Goal: Task Accomplishment & Management: Use online tool/utility

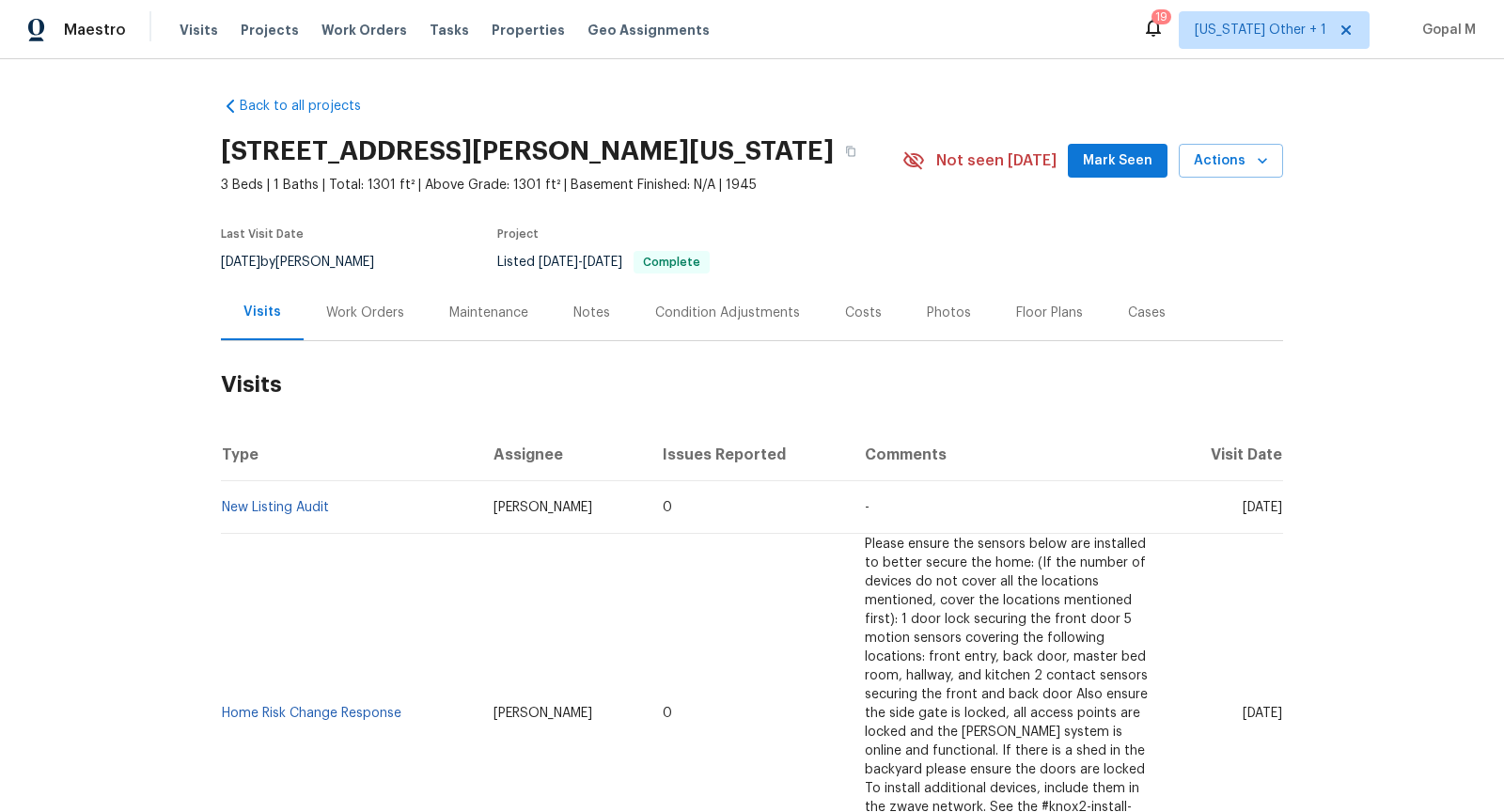
click at [372, 321] on div "Work Orders" at bounding box center [364, 313] width 78 height 19
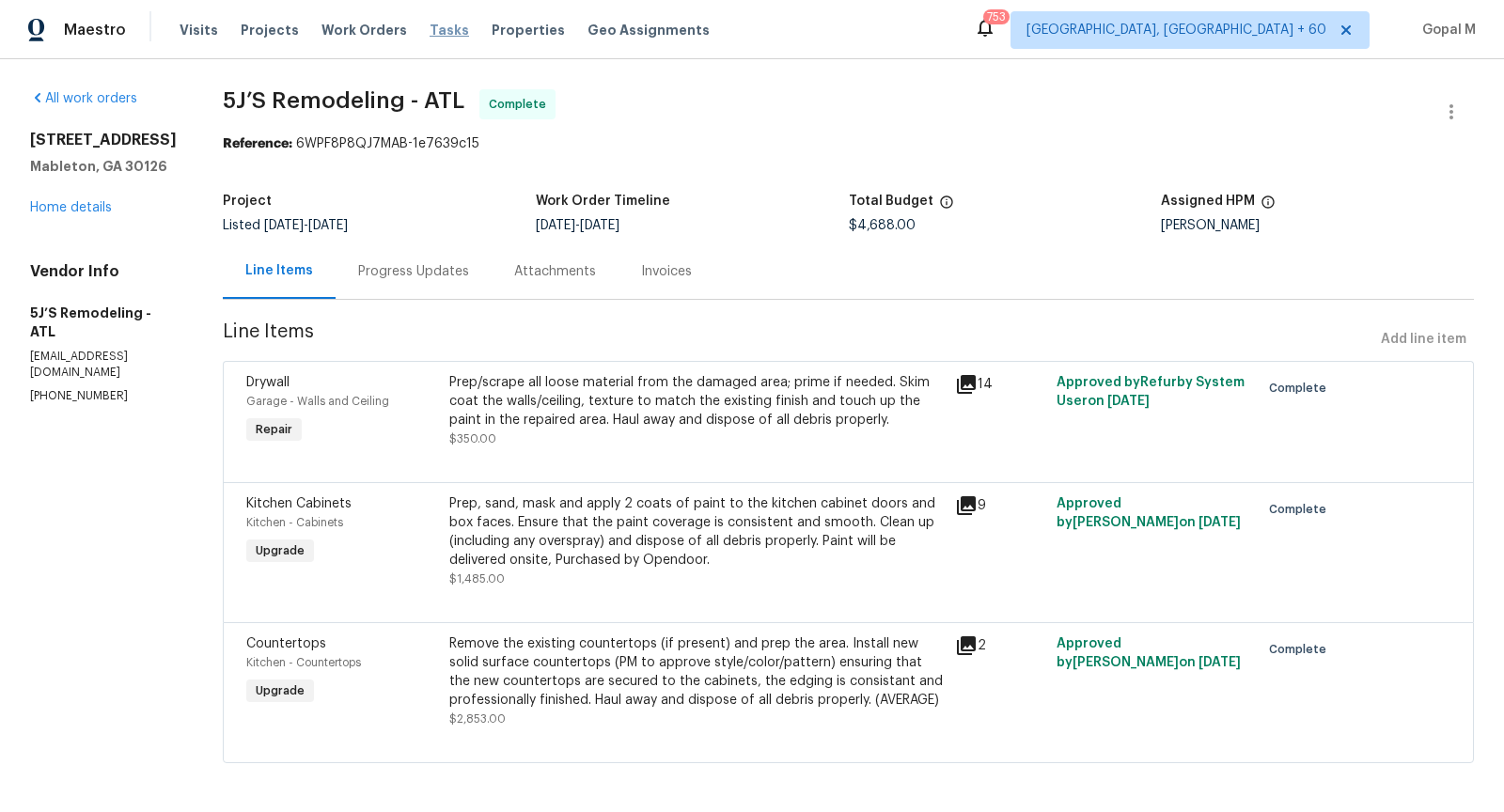
click at [430, 33] on span "Tasks" at bounding box center [449, 30] width 39 height 13
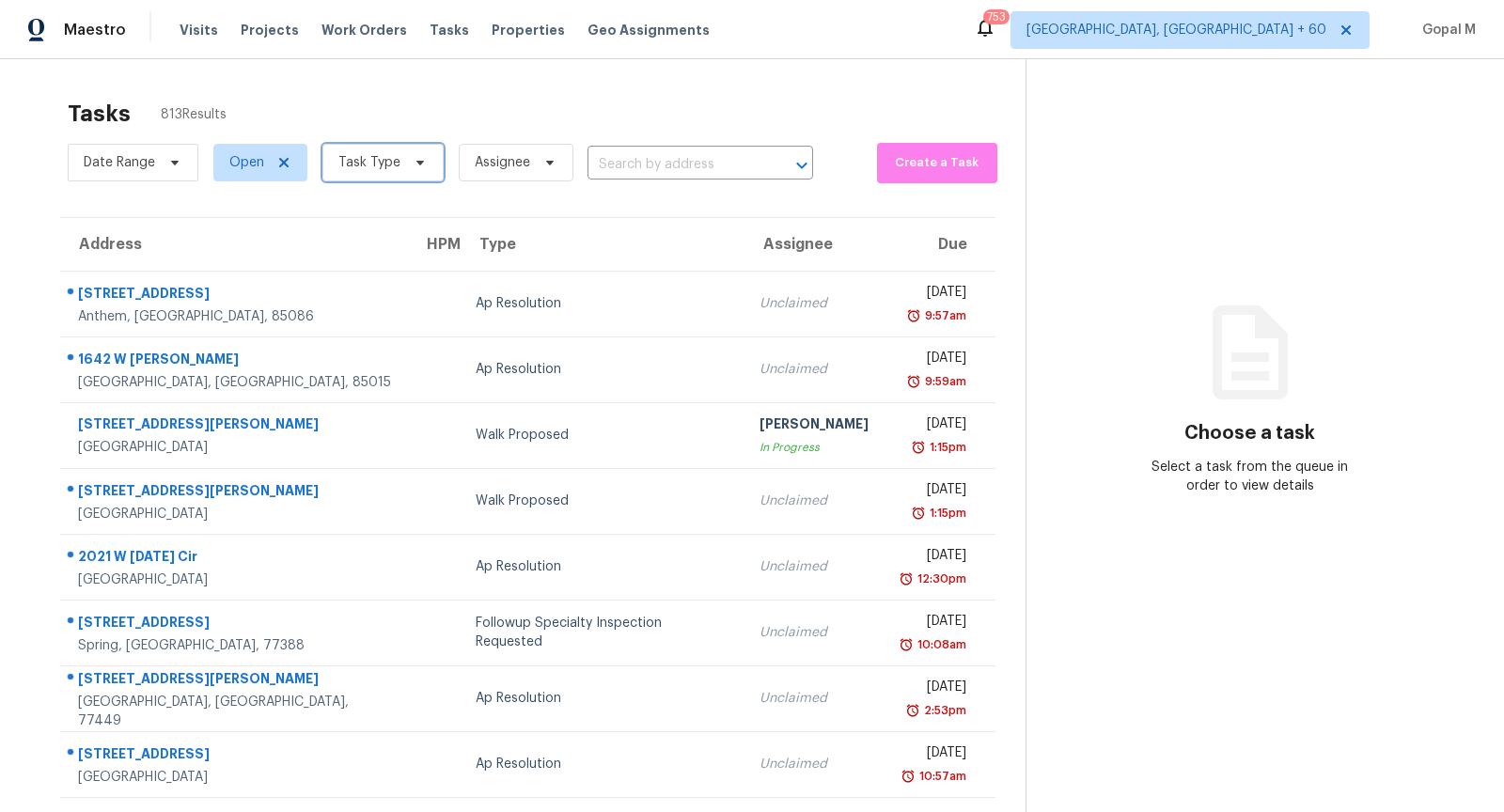
click at [358, 157] on span "Task Type" at bounding box center [369, 162] width 62 height 19
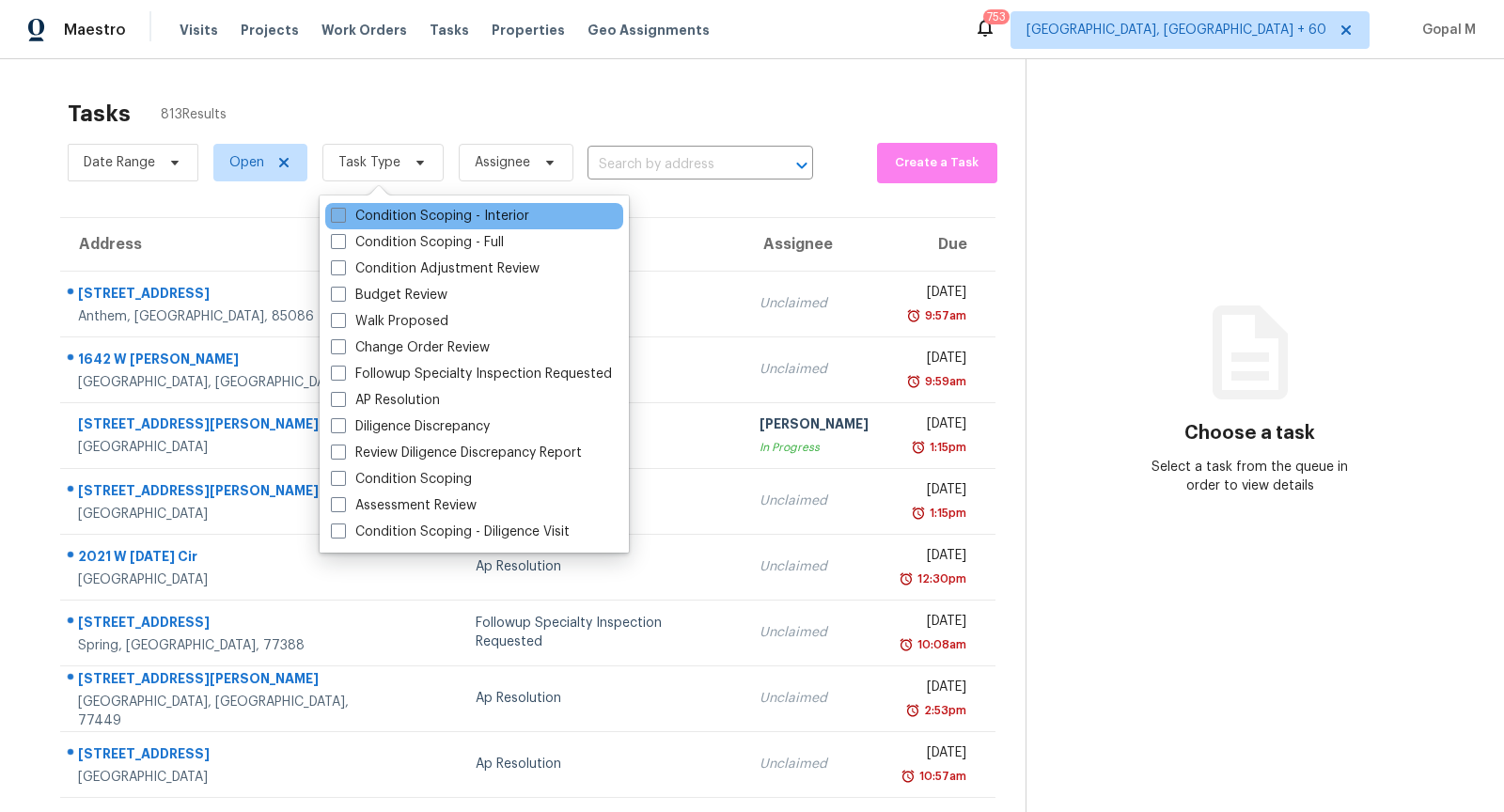
click at [497, 217] on label "Condition Scoping - Interior" at bounding box center [430, 216] width 198 height 19
click at [343, 217] on input "Condition Scoping - Interior" at bounding box center [336, 212] width 12 height 12
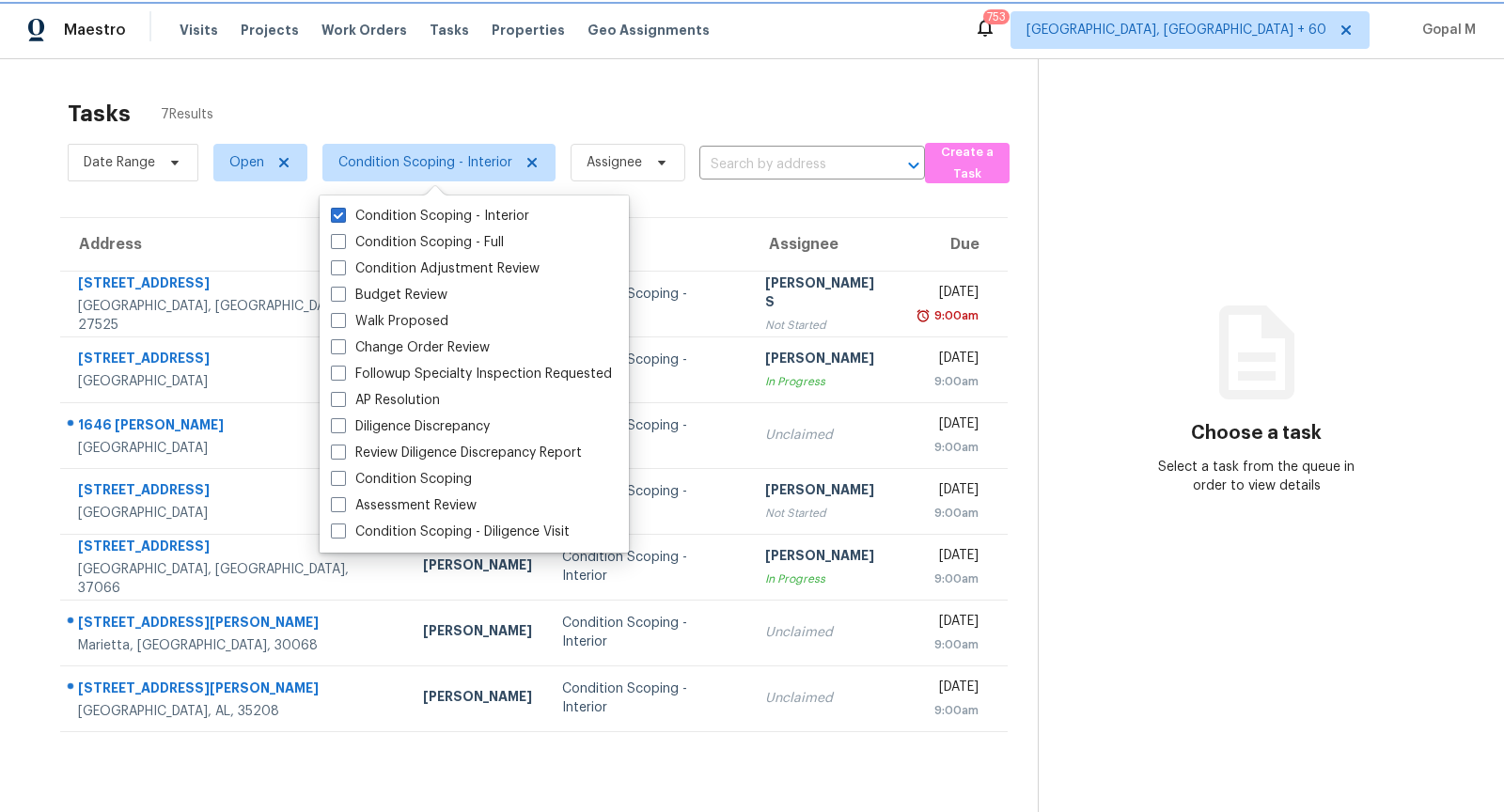
click at [528, 160] on icon at bounding box center [532, 162] width 10 height 10
checkbox input "false"
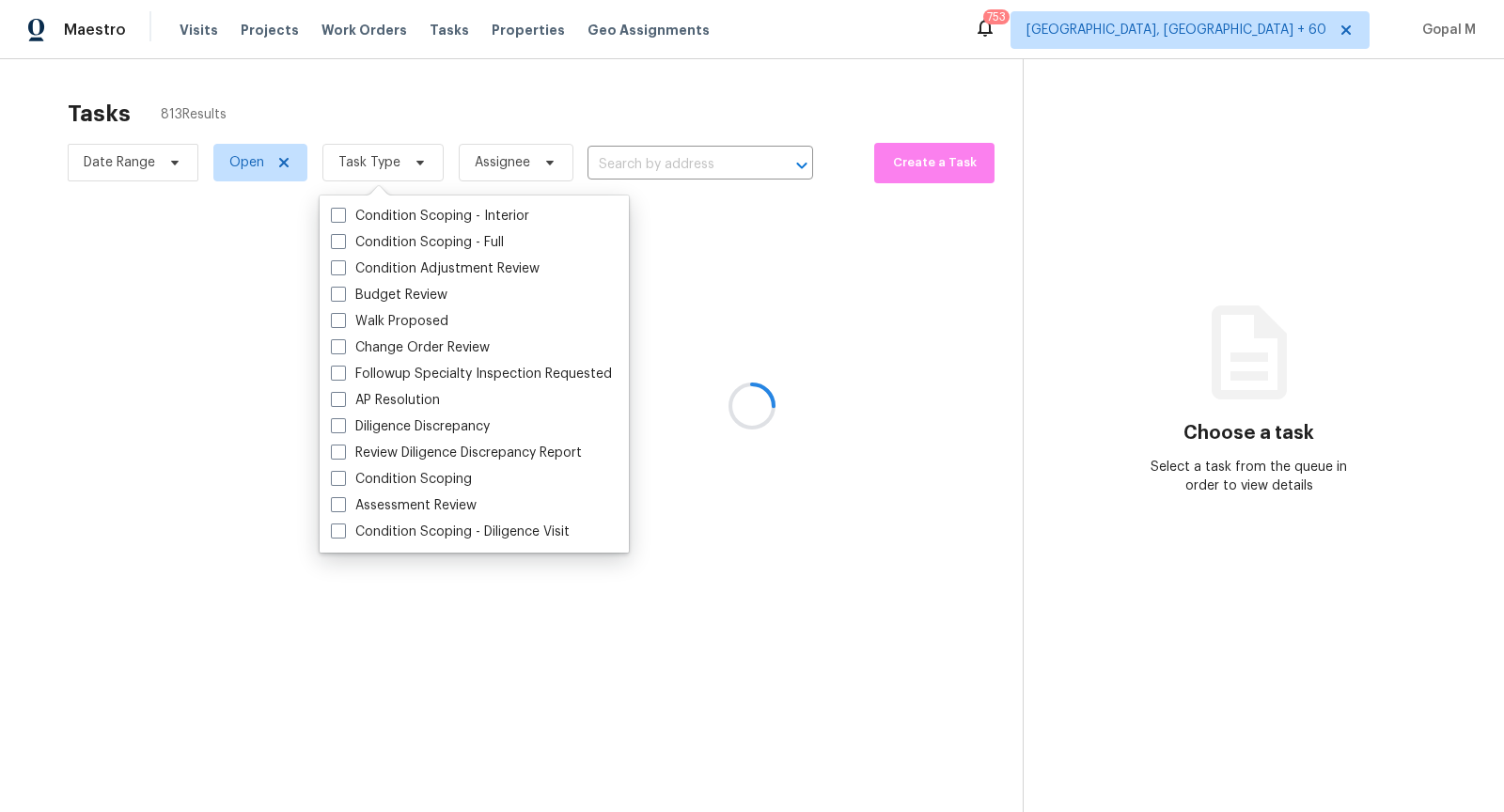
click at [642, 159] on div at bounding box center [752, 406] width 1504 height 812
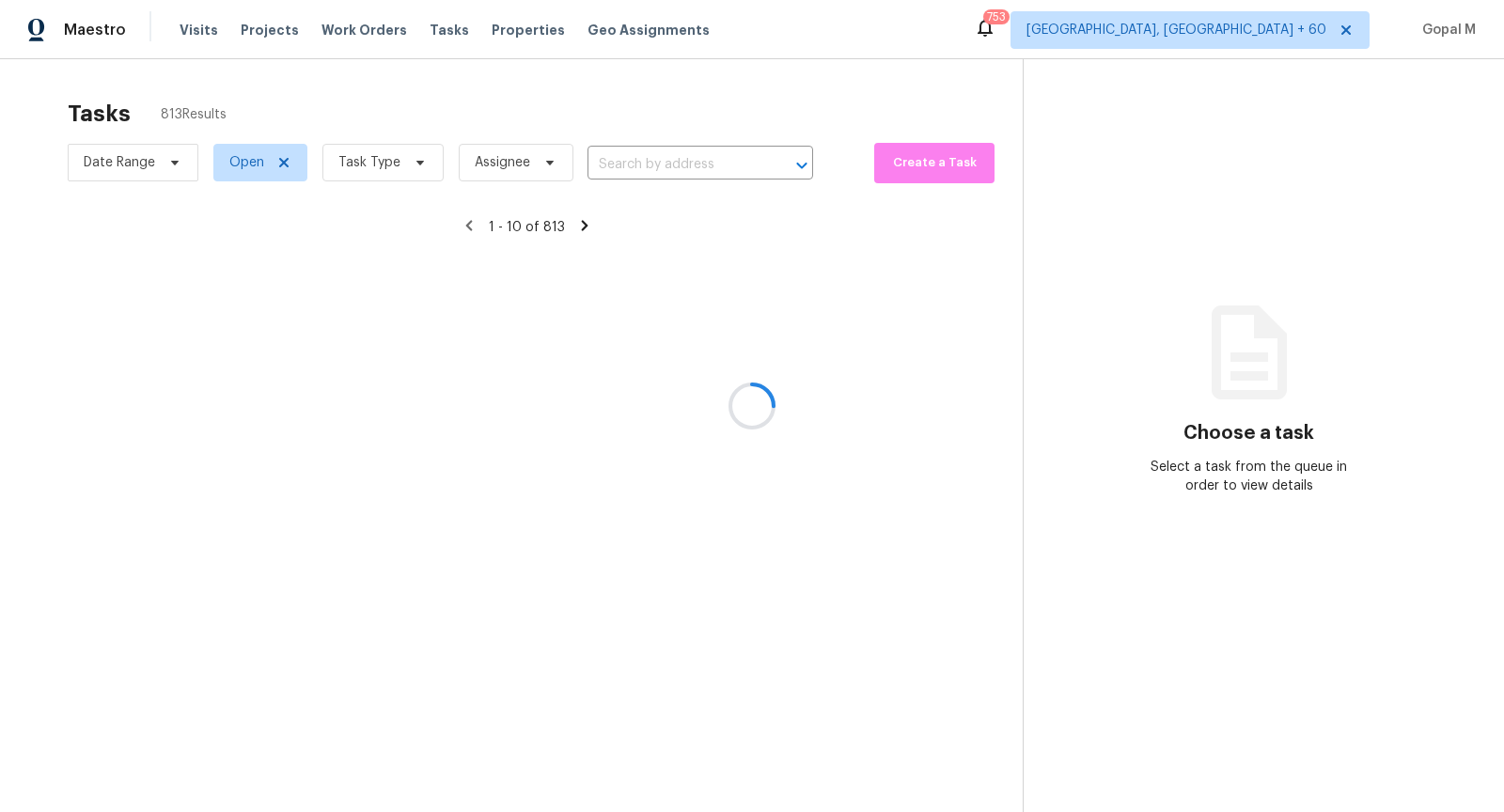
click at [642, 159] on div at bounding box center [752, 406] width 1504 height 812
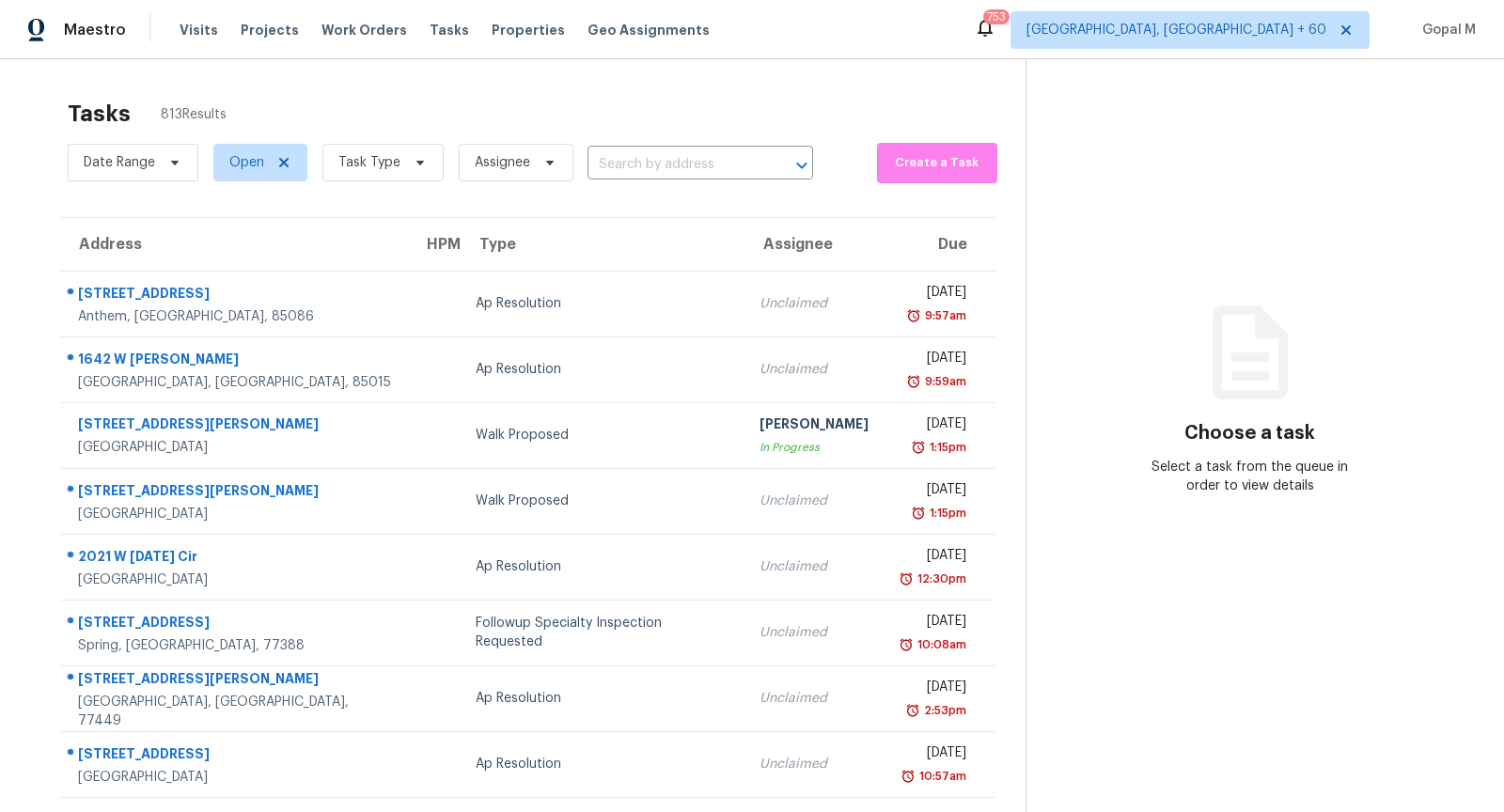
click at [681, 162] on input "text" at bounding box center [674, 165] width 173 height 29
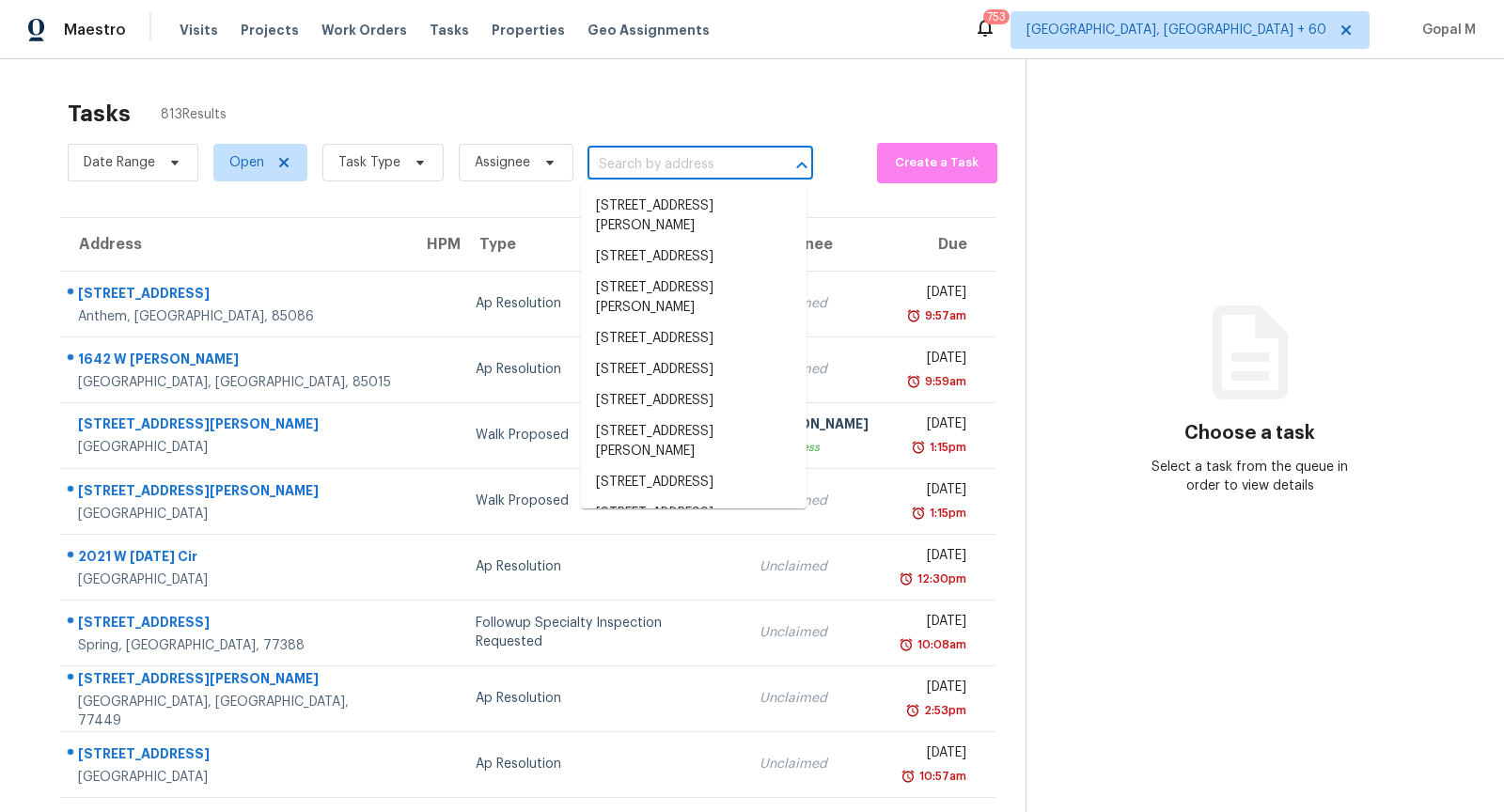
paste input "8700 Pine Cay West Palm Beach, FL, 33411"
type input "8700 Pine Cay West Palm Beach, FL, 33411"
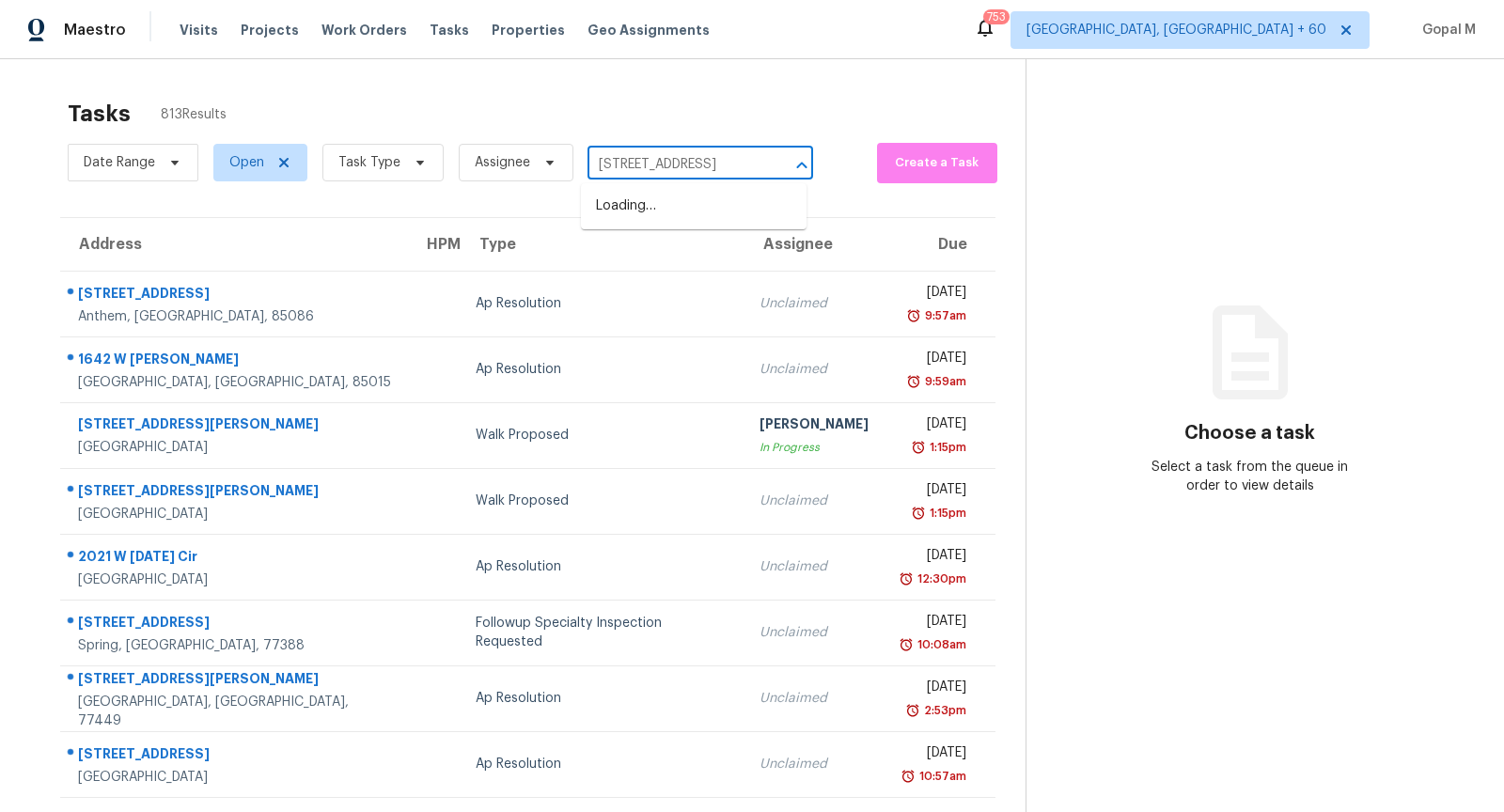
scroll to position [0, 99]
click at [678, 219] on li "8700 Pine Cay, West Palm Beach, FL 33411" at bounding box center [694, 207] width 226 height 31
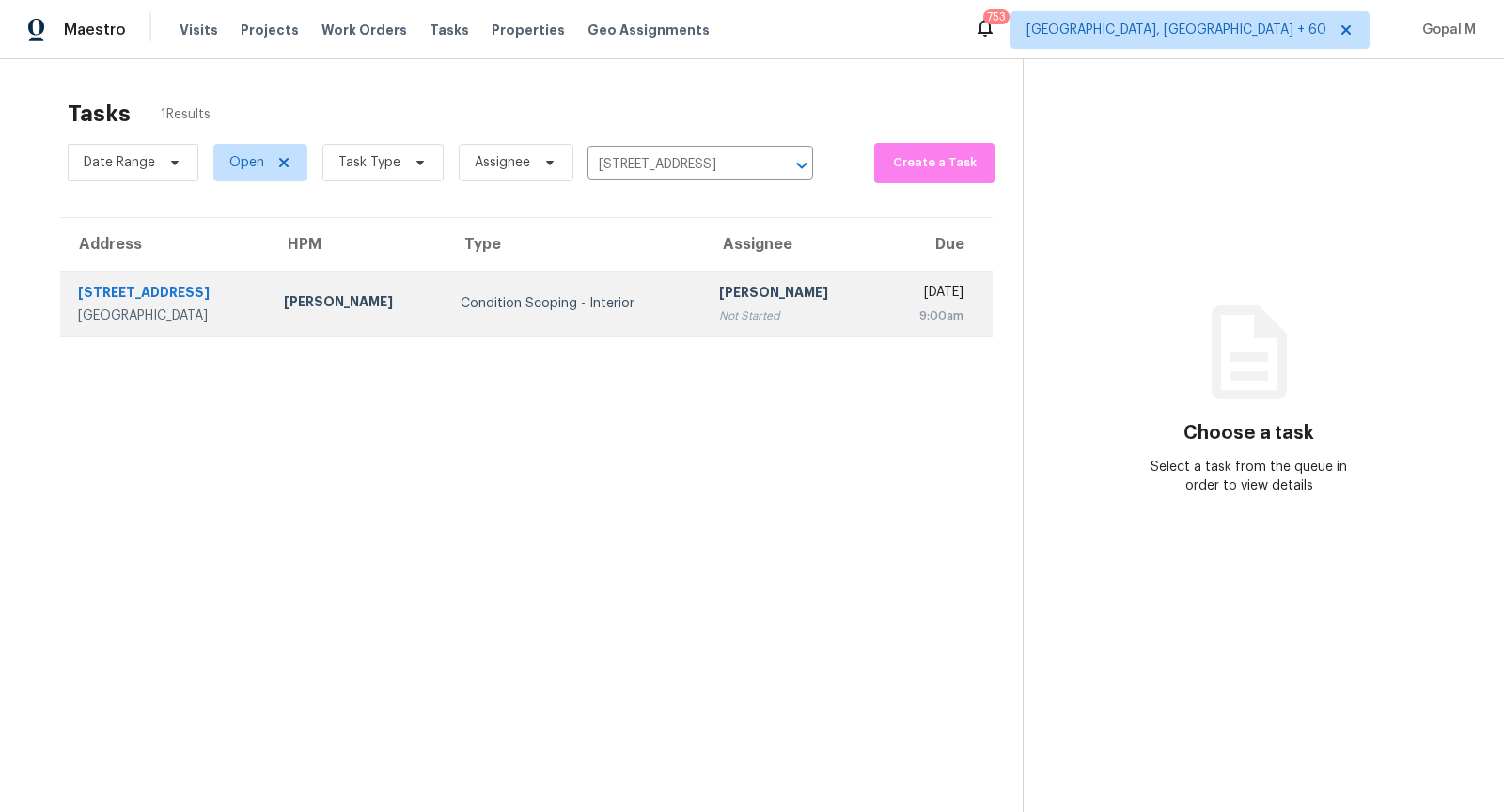
click at [600, 291] on td "Condition Scoping - Interior" at bounding box center [575, 304] width 259 height 65
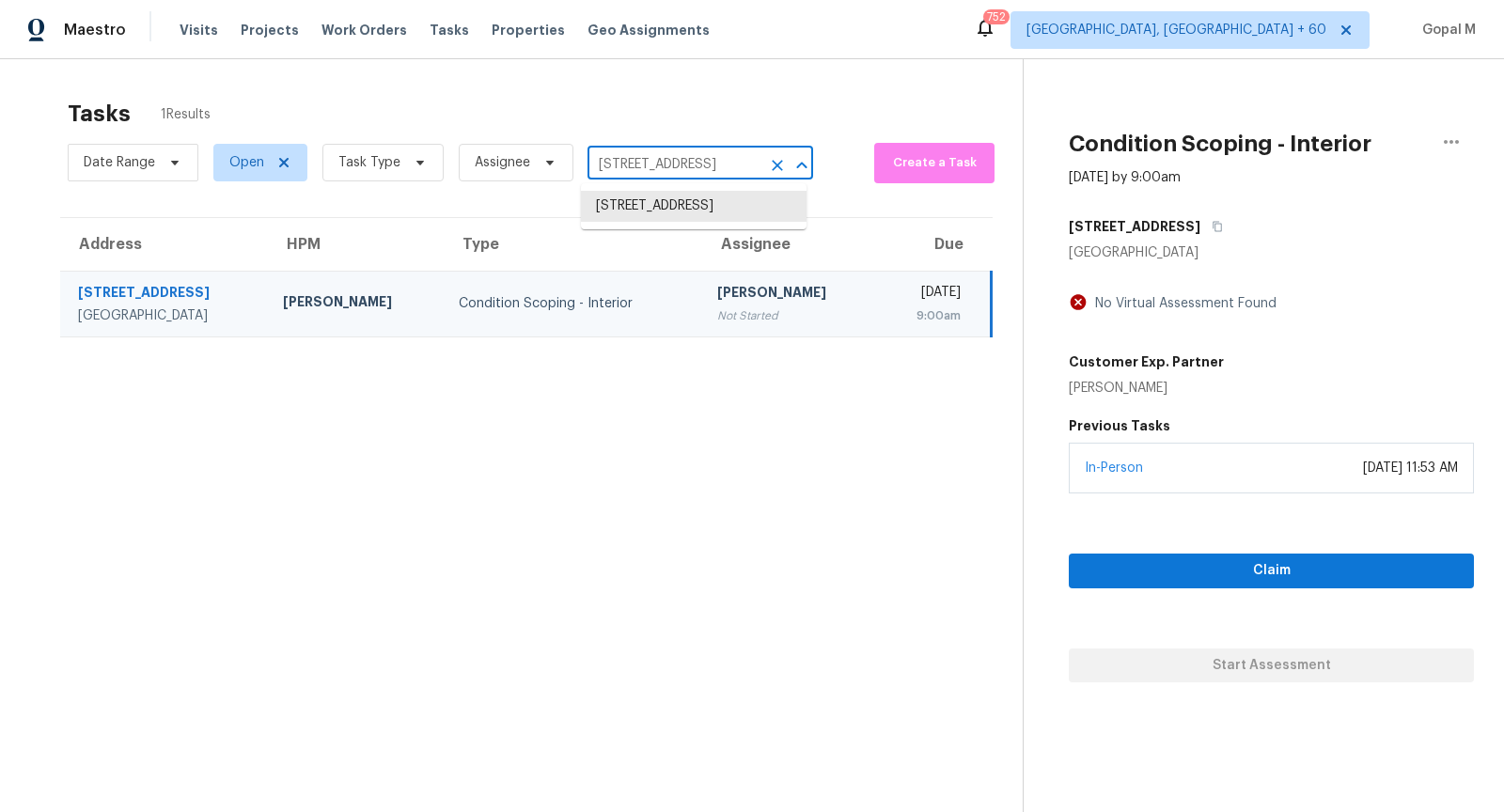
click at [643, 167] on input "8700 Pine Cay, West Palm Beach, FL 33411" at bounding box center [674, 165] width 173 height 29
paste input "2136 47th Street Ensley Birmingham, AL, 35208"
type input "2136 47th Street Ensley Birmingham, AL, 35208"
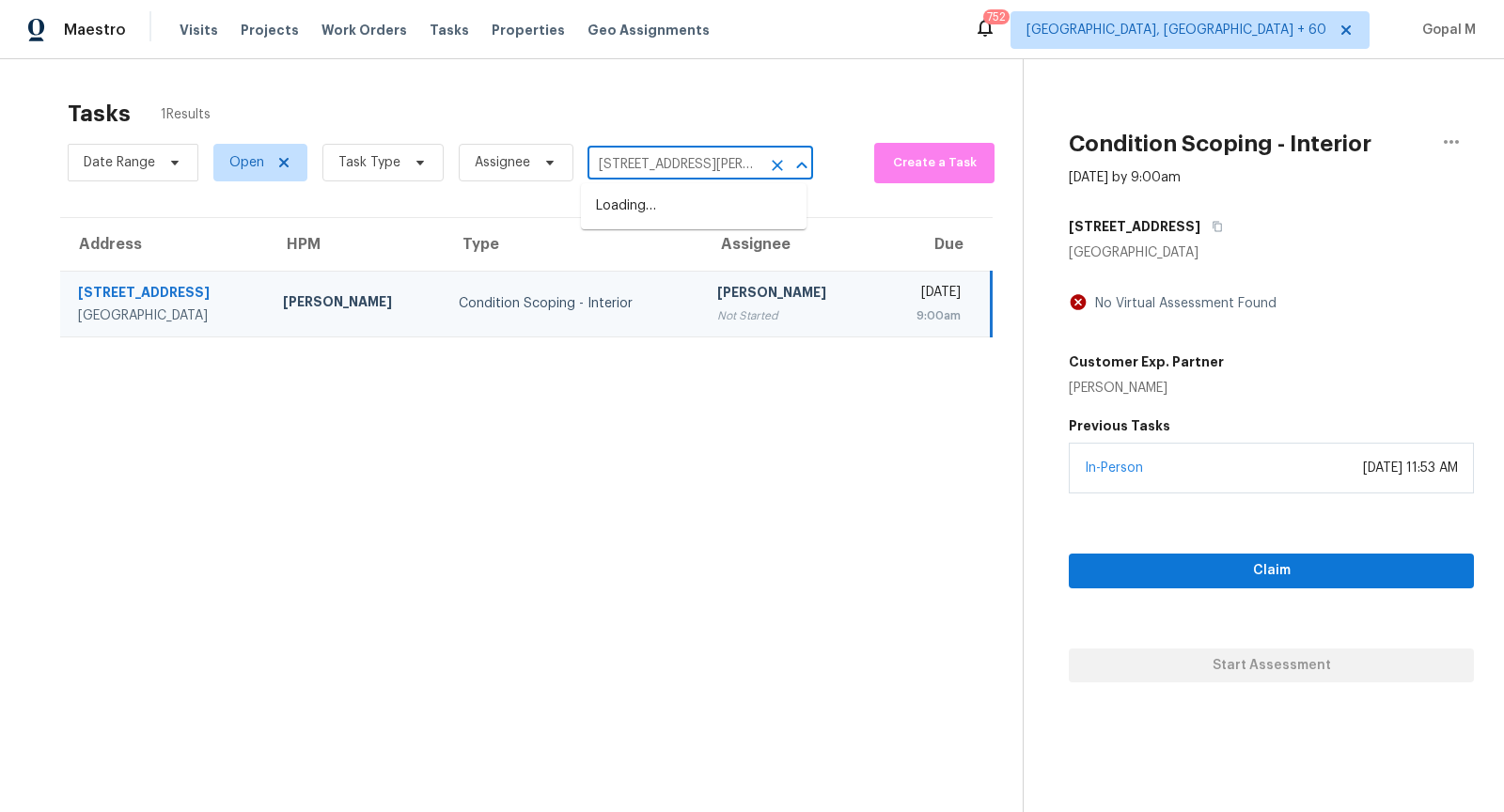
scroll to position [0, 130]
click at [650, 203] on li "2136 47th Street Ensley, Birmingham, AL 35208" at bounding box center [694, 216] width 226 height 51
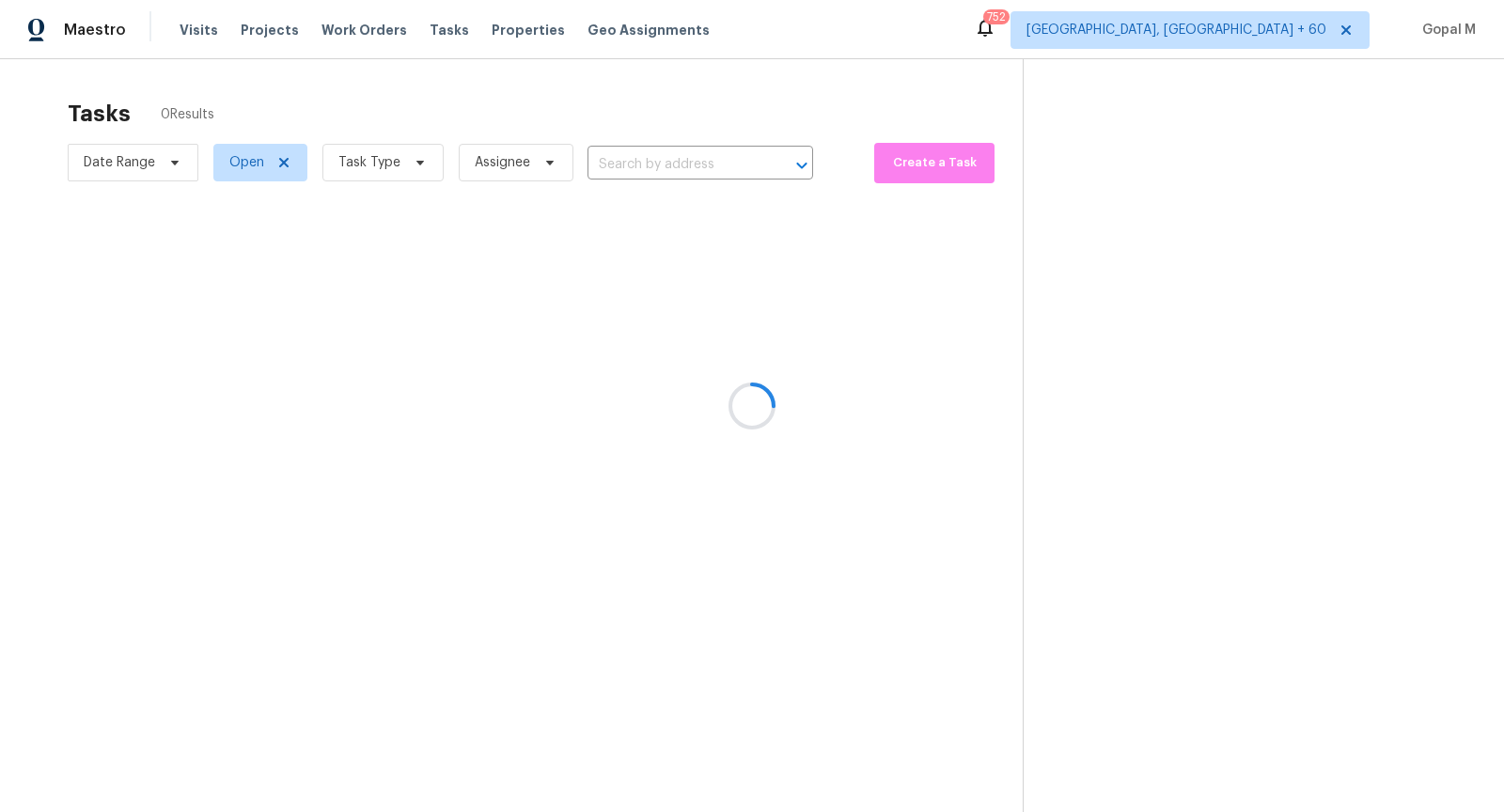
type input "2136 47th Street Ensley, Birmingham, AL 35208"
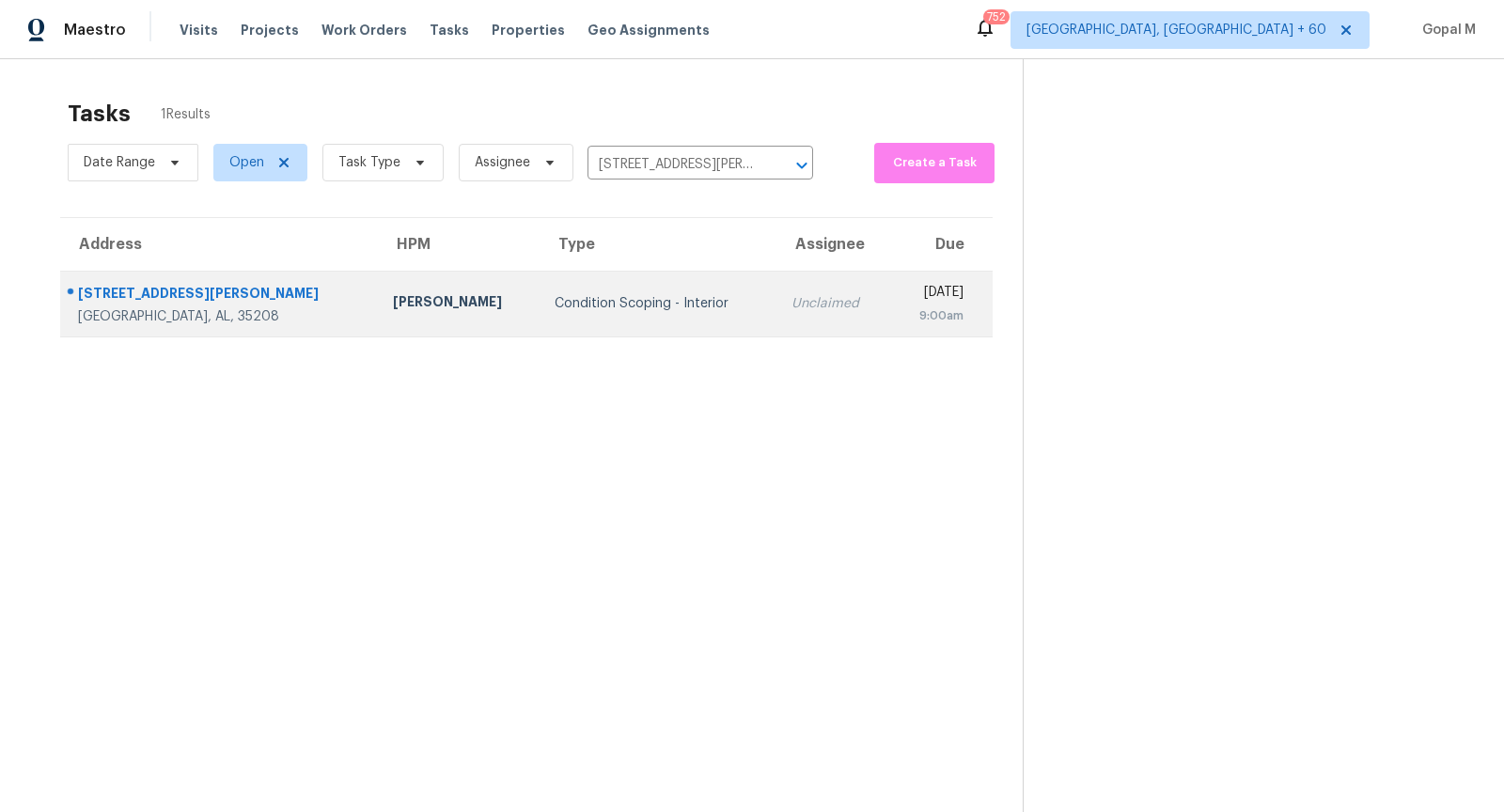
click at [579, 295] on div "Condition Scoping - Interior" at bounding box center [657, 304] width 207 height 19
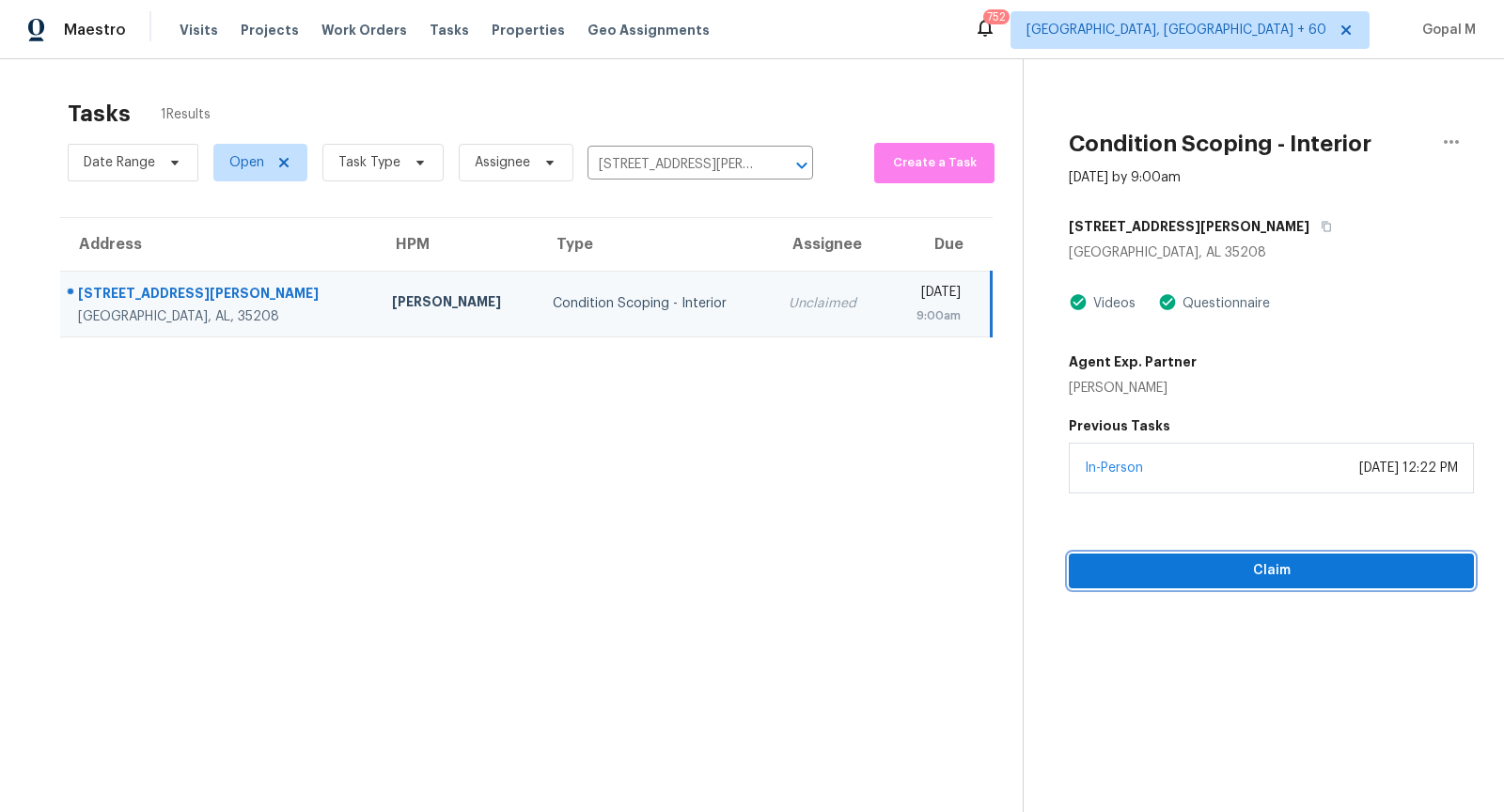
click at [1135, 568] on span "Claim" at bounding box center [1271, 571] width 375 height 23
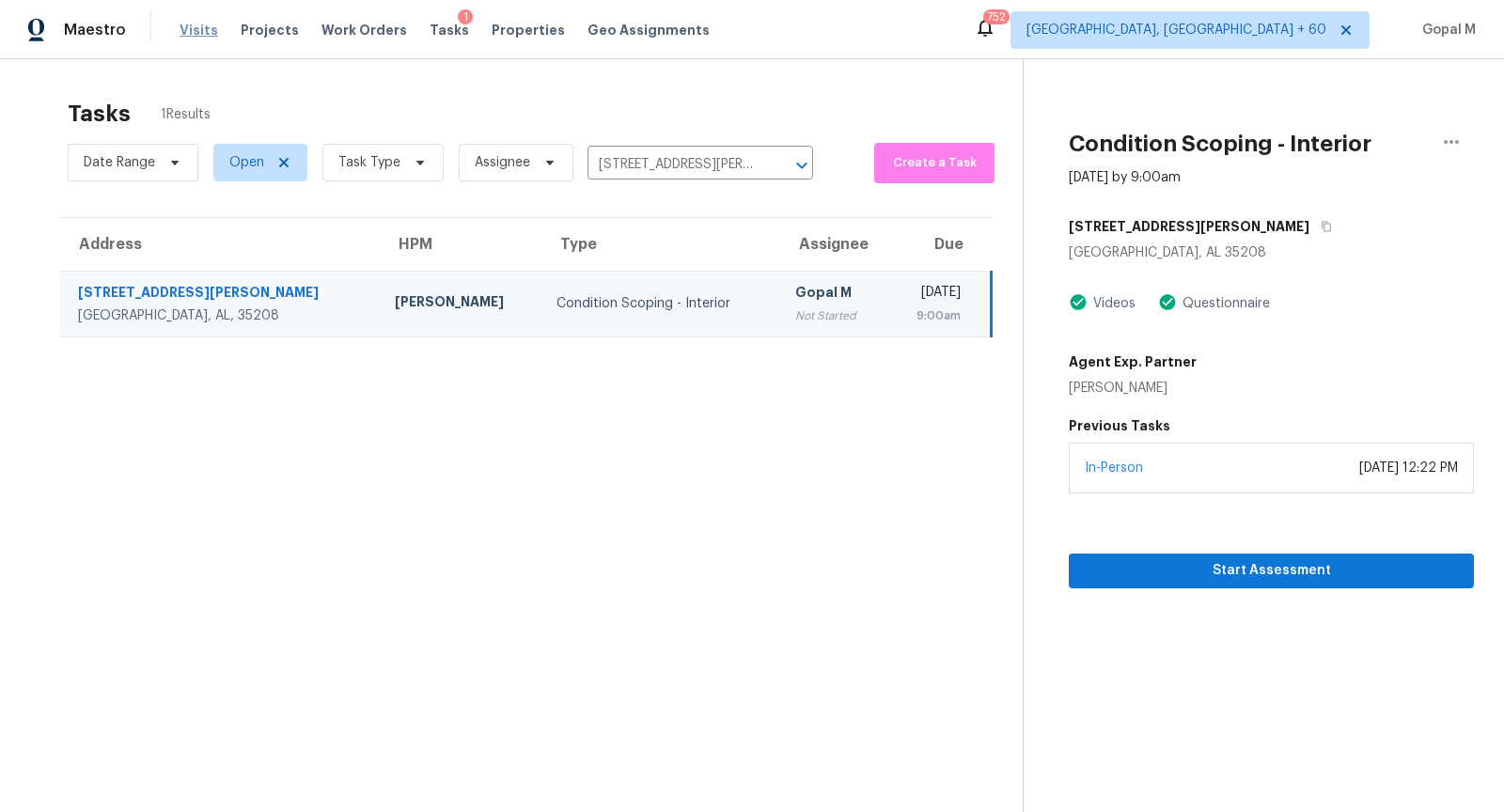
click at [190, 31] on span "Visits" at bounding box center [199, 31] width 38 height 19
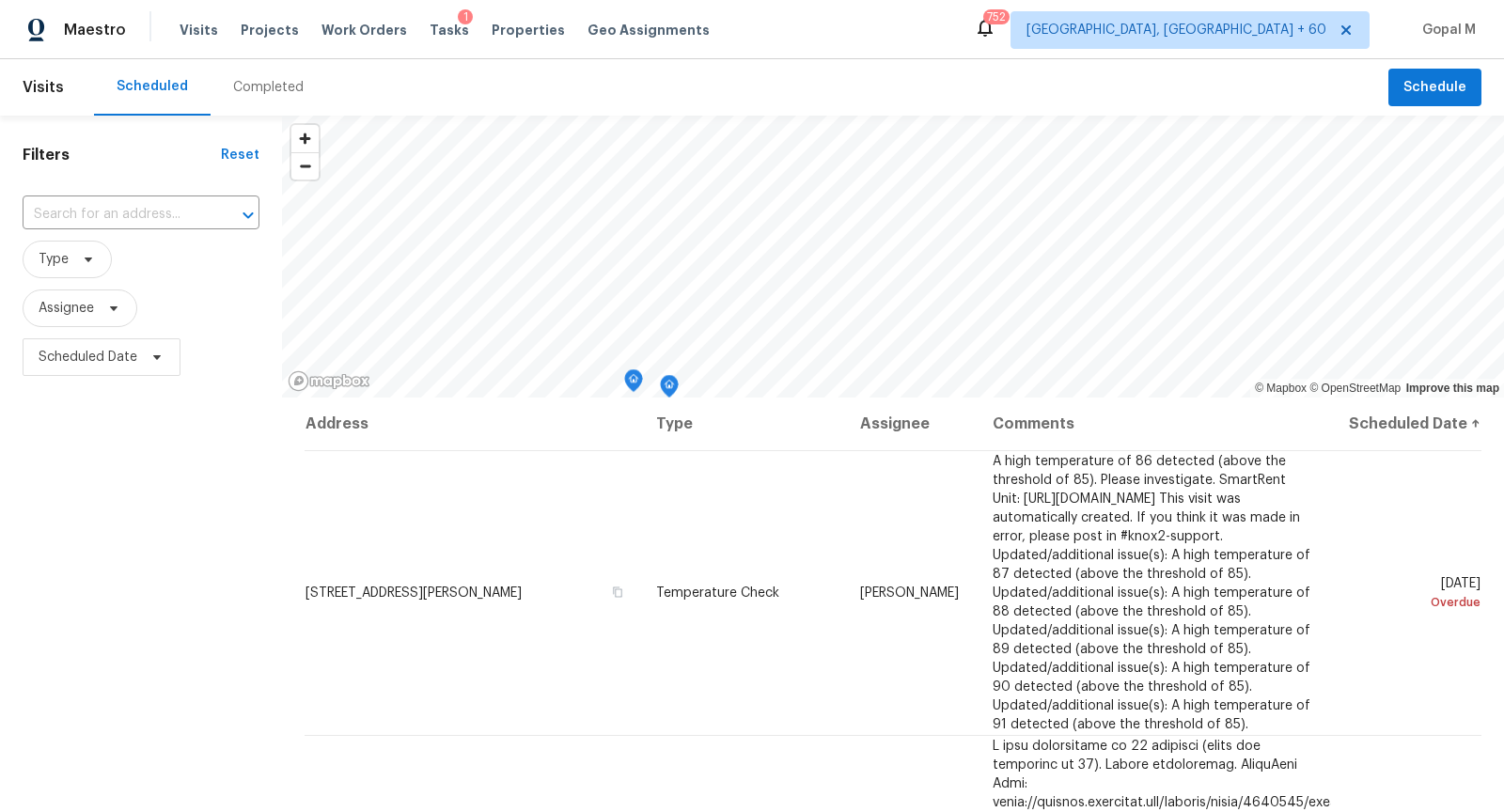
click at [256, 105] on div "Completed" at bounding box center [268, 87] width 115 height 57
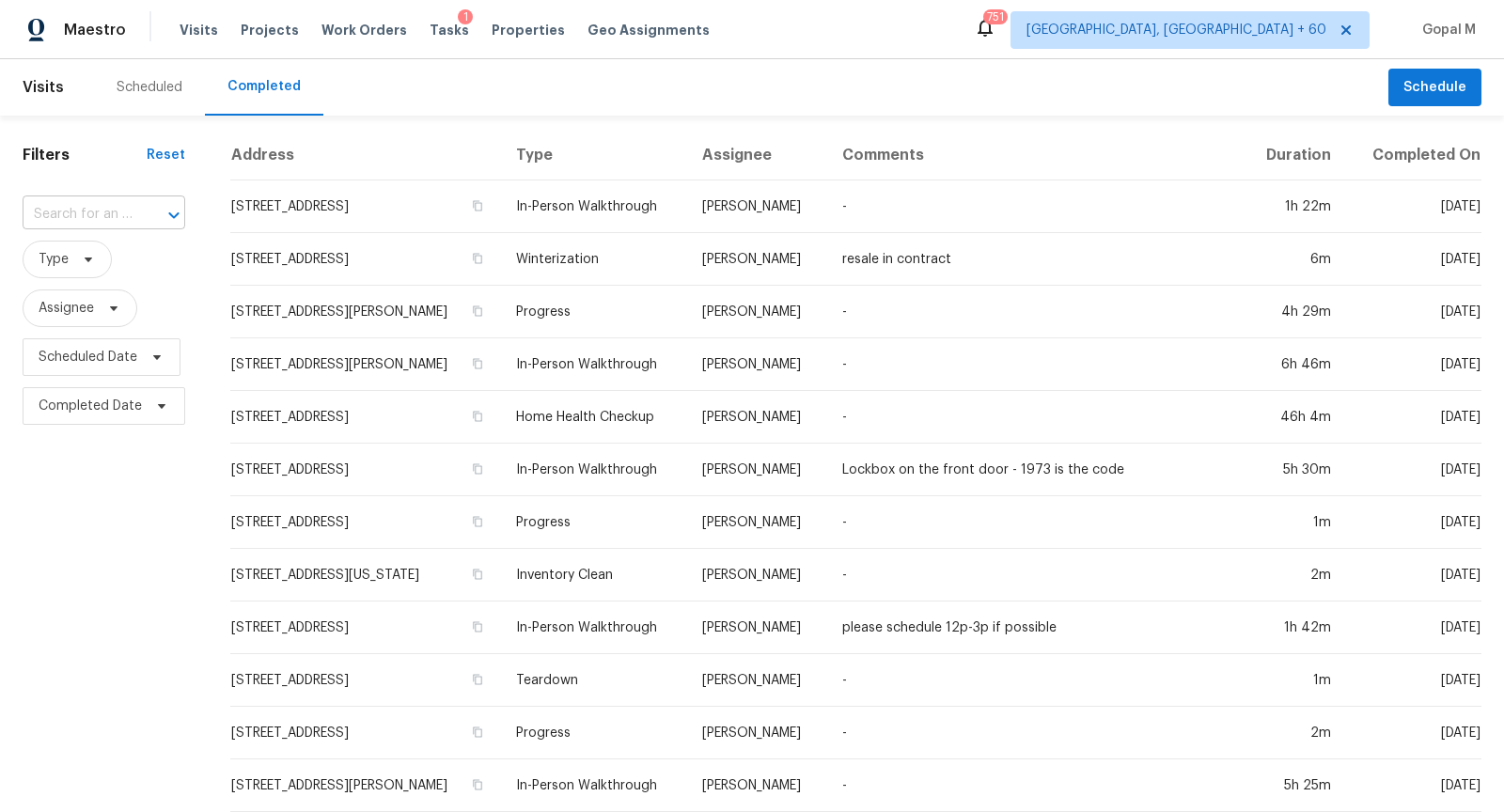
click at [102, 209] on input "text" at bounding box center [77, 214] width 110 height 29
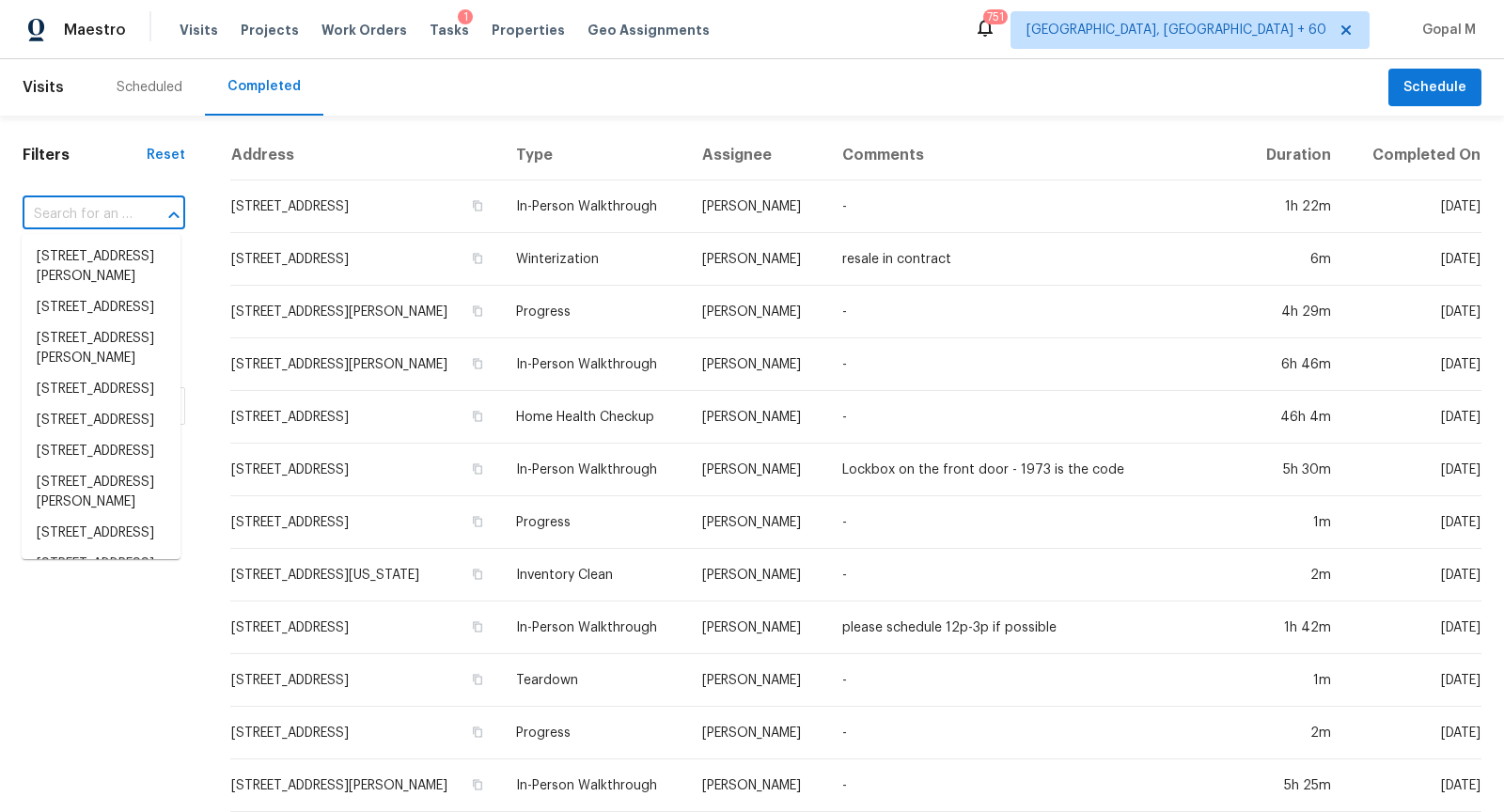
paste input "2136 47th Street Ensley Birmingham, AL, 35208"
type input "2136 47th Street Ensley Birmingham, AL, 35208"
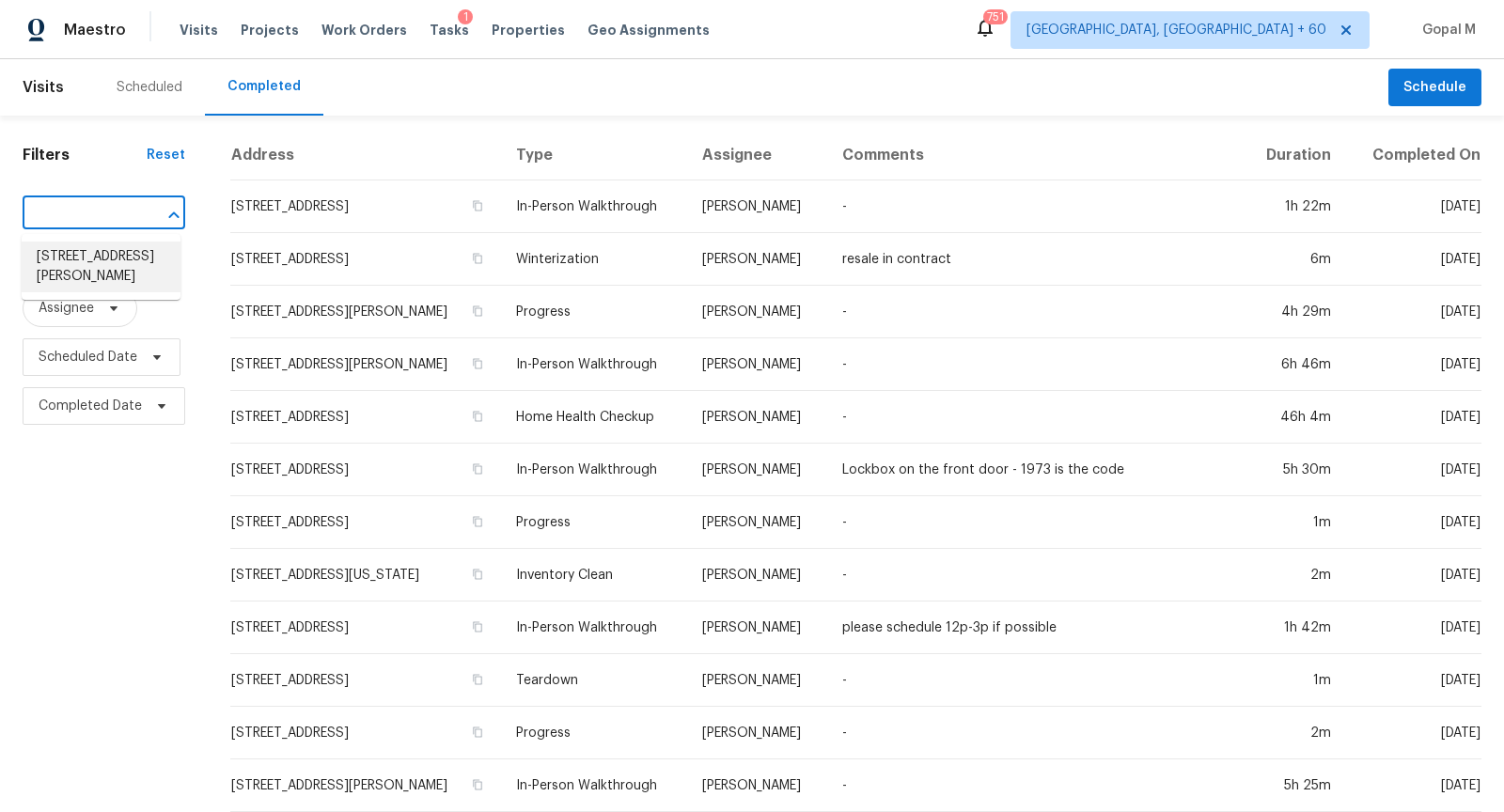
click at [77, 277] on li "2136 47th Street Ensley, Birmingham, AL 35208" at bounding box center [100, 266] width 159 height 51
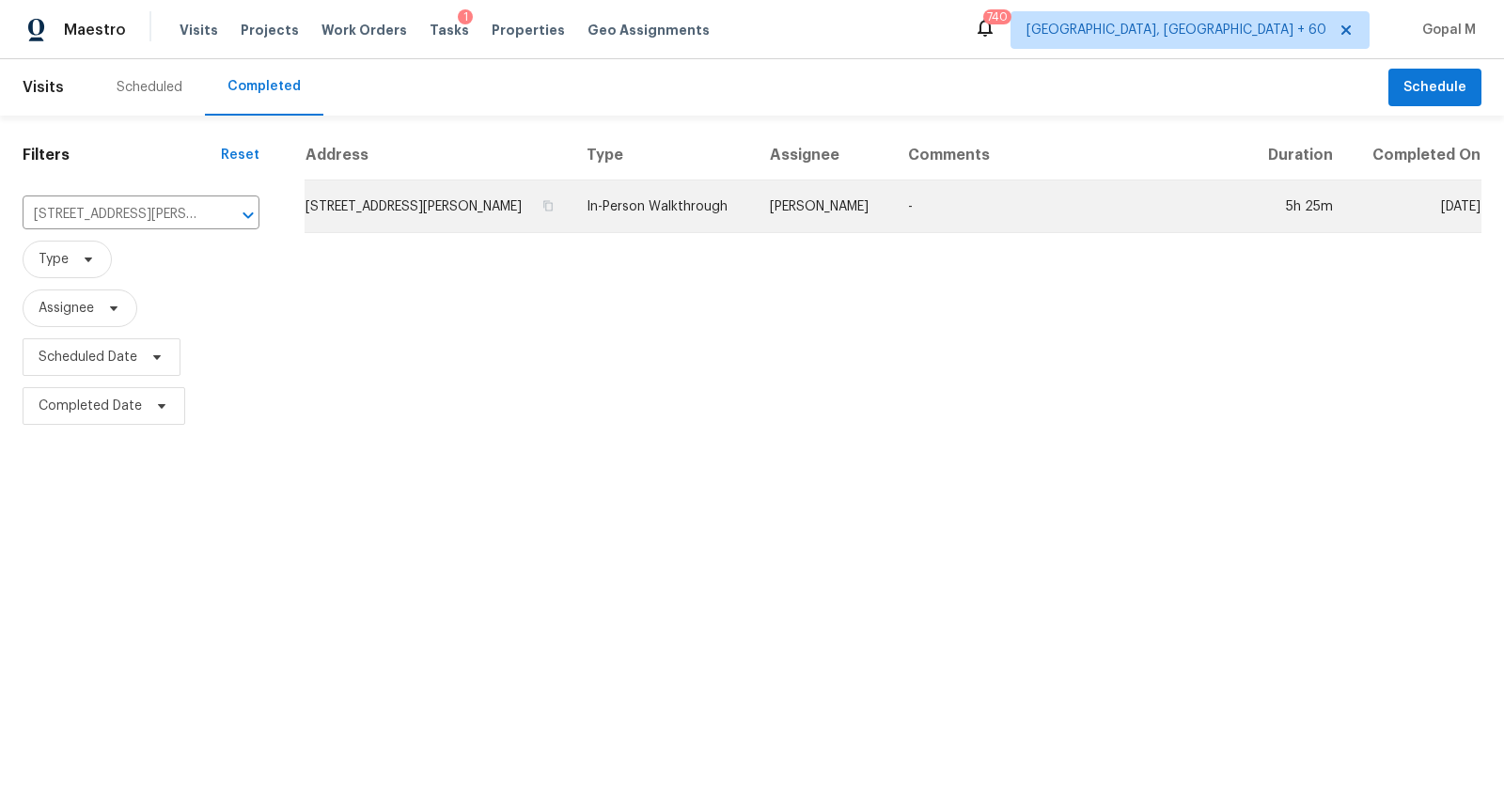
click at [481, 230] on td "2136 47th Street Ensley, Birmingham, AL 35208" at bounding box center [438, 207] width 267 height 53
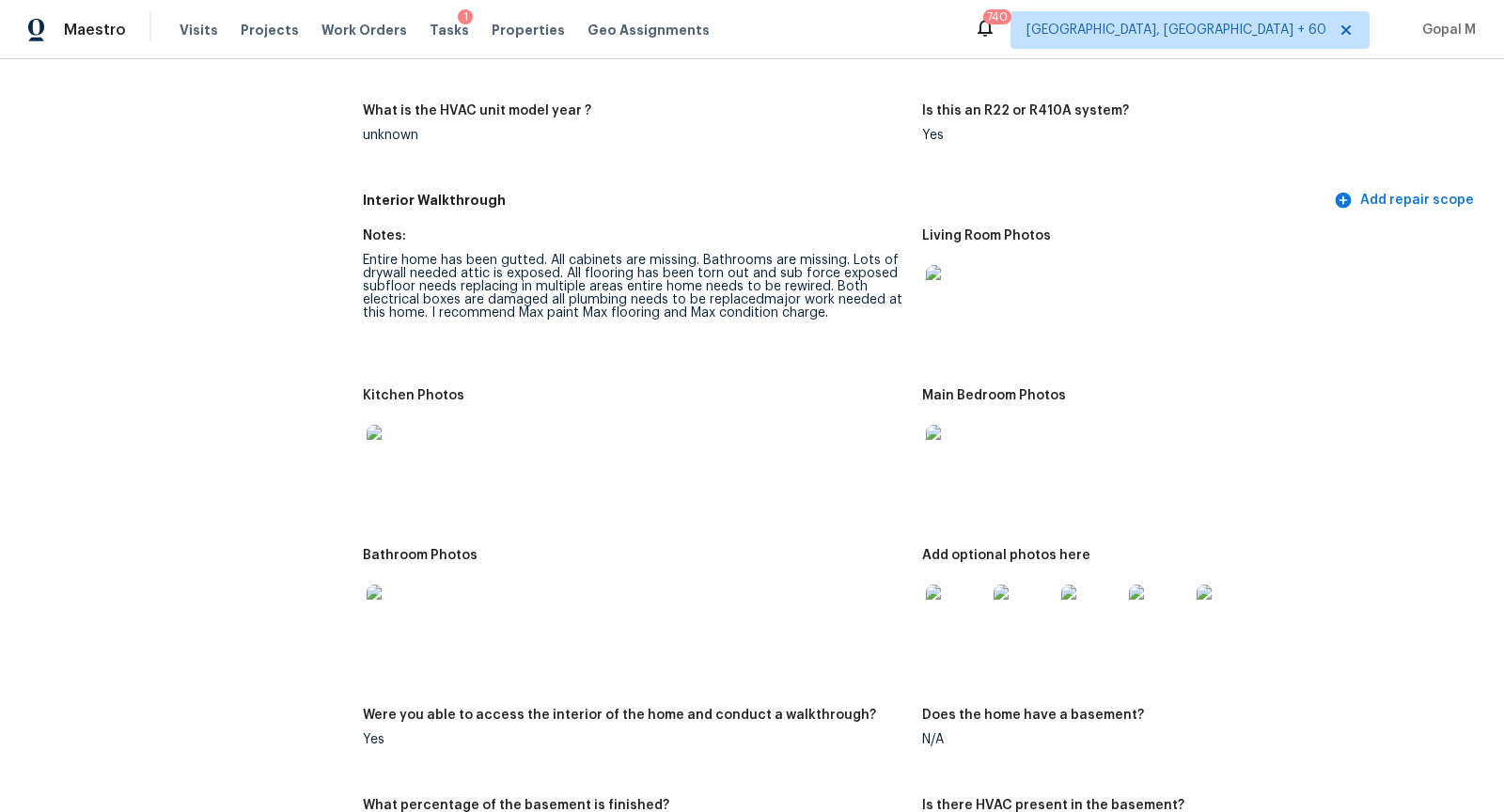
scroll to position [1681, 0]
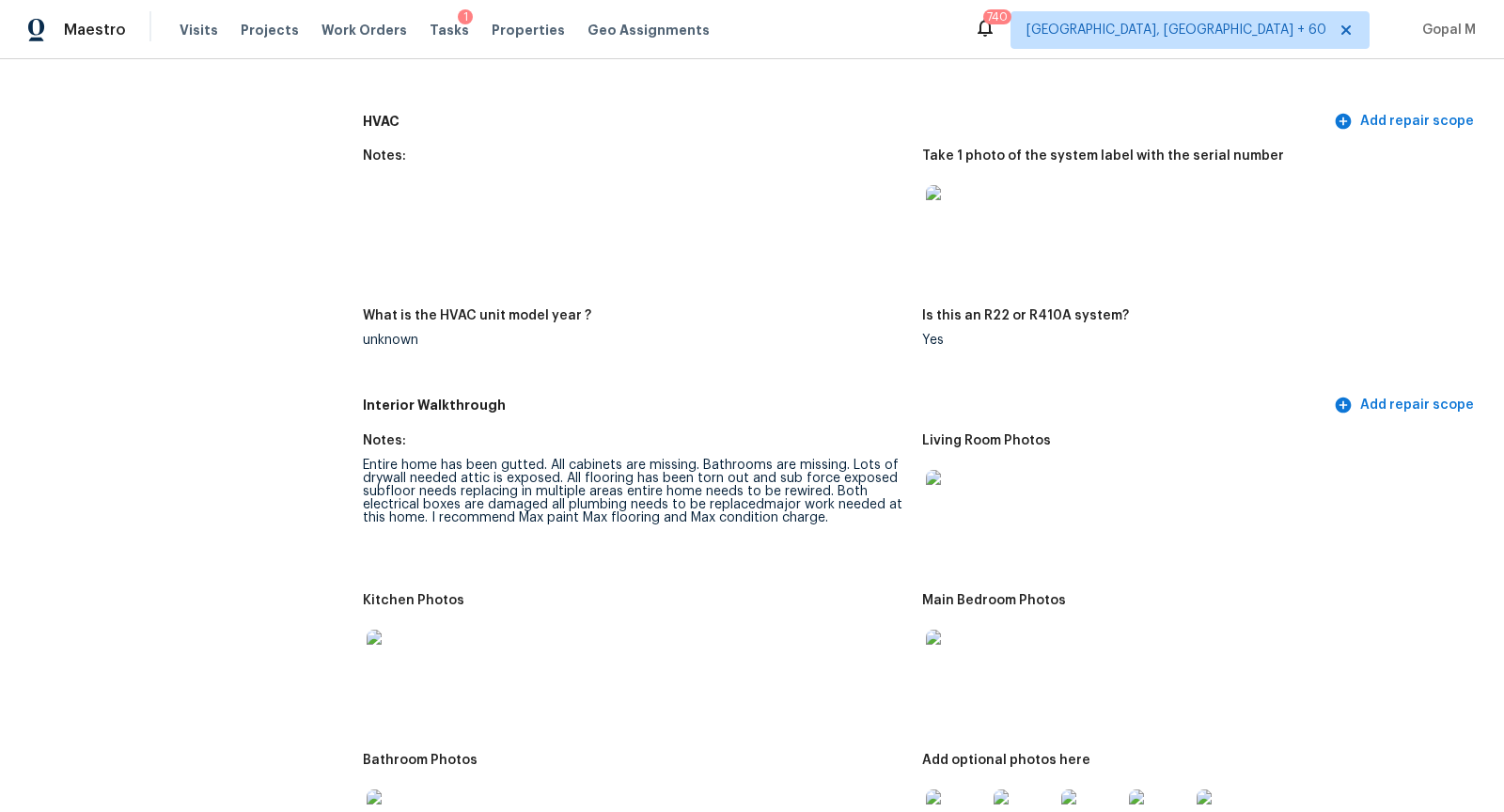
click at [624, 334] on div "unknown" at bounding box center [635, 340] width 544 height 13
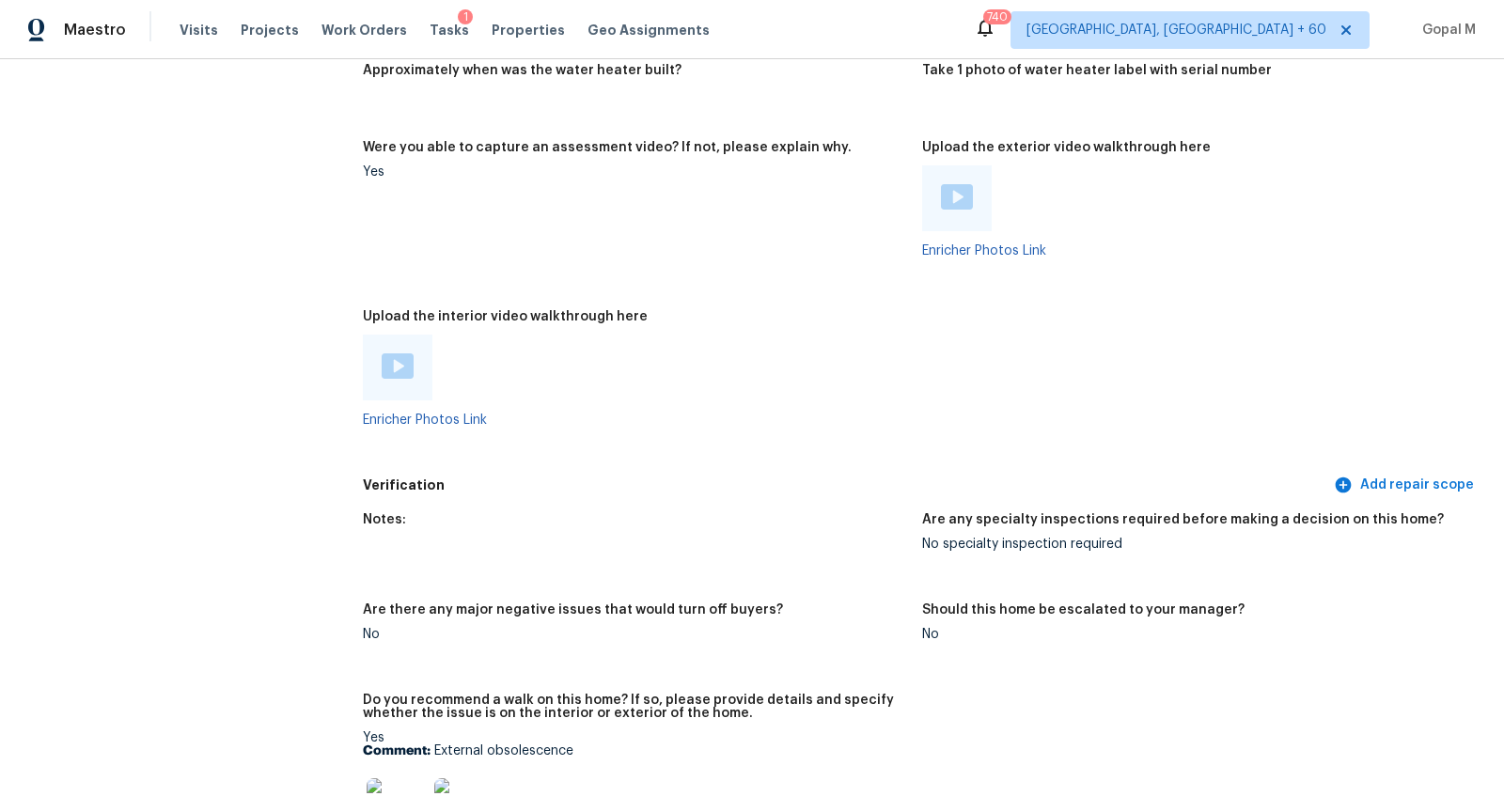
scroll to position [3423, 0]
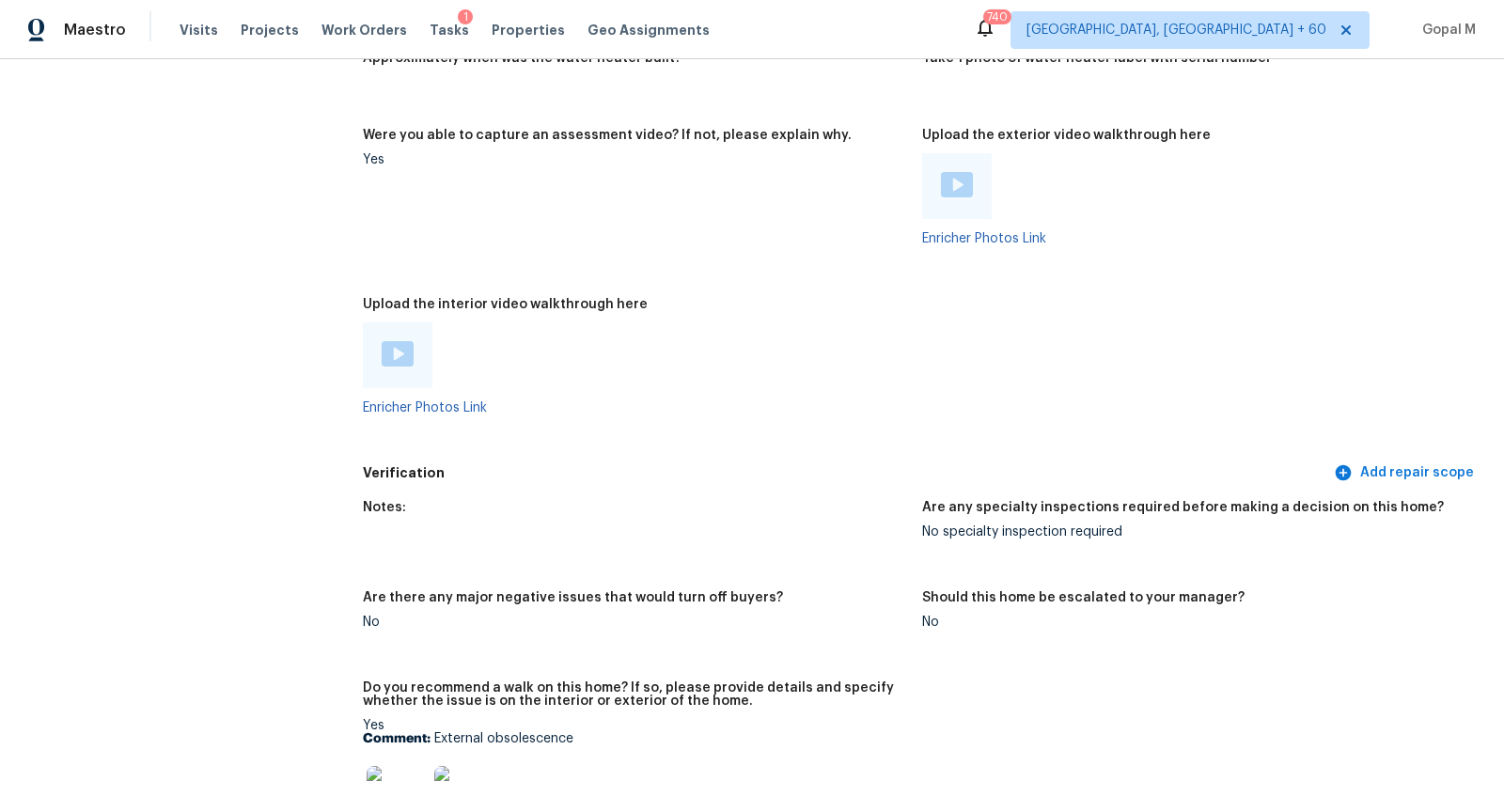
click at [951, 186] on img at bounding box center [956, 185] width 32 height 25
click at [393, 358] on img at bounding box center [397, 354] width 32 height 25
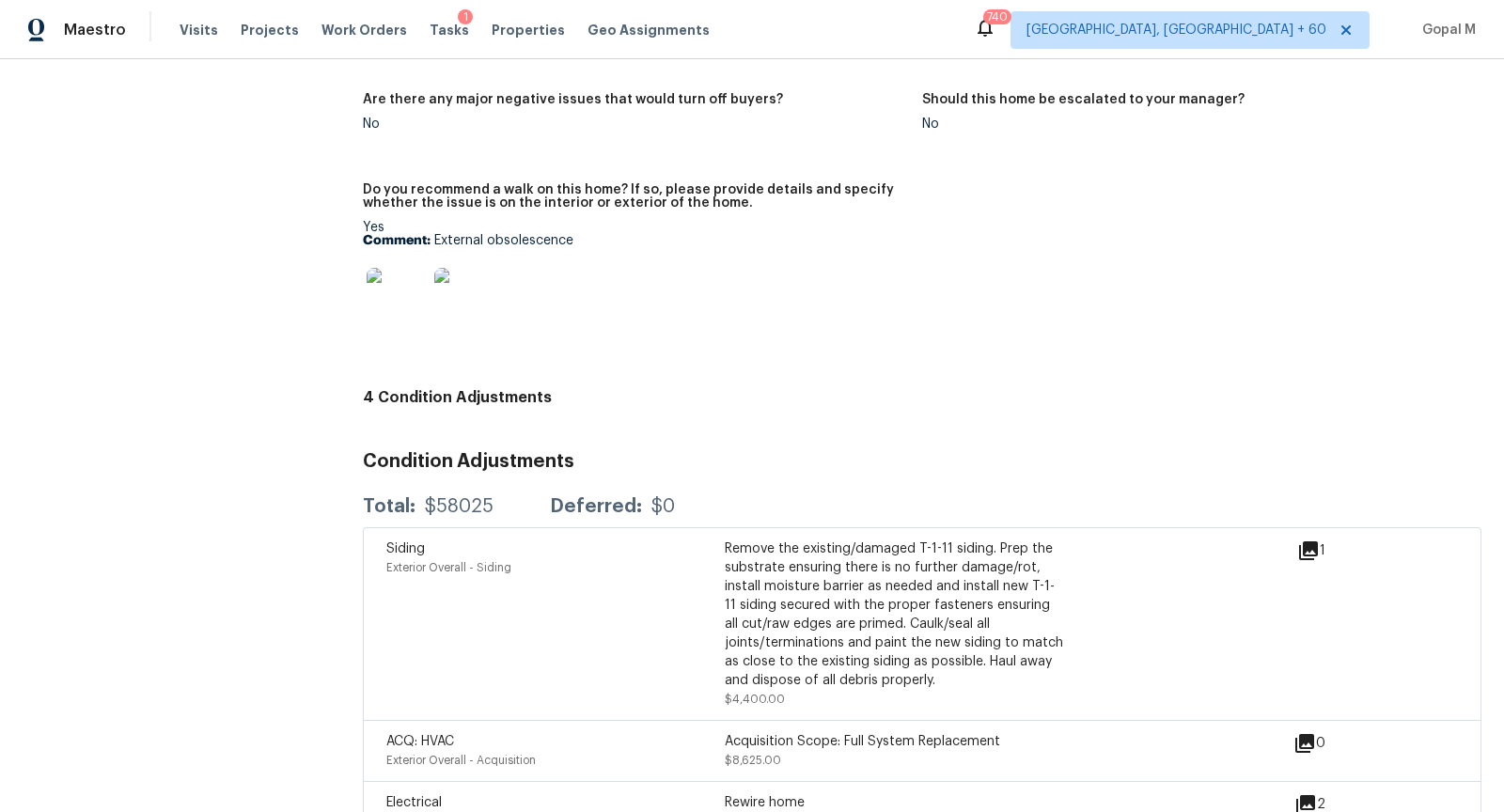
scroll to position [3945, 0]
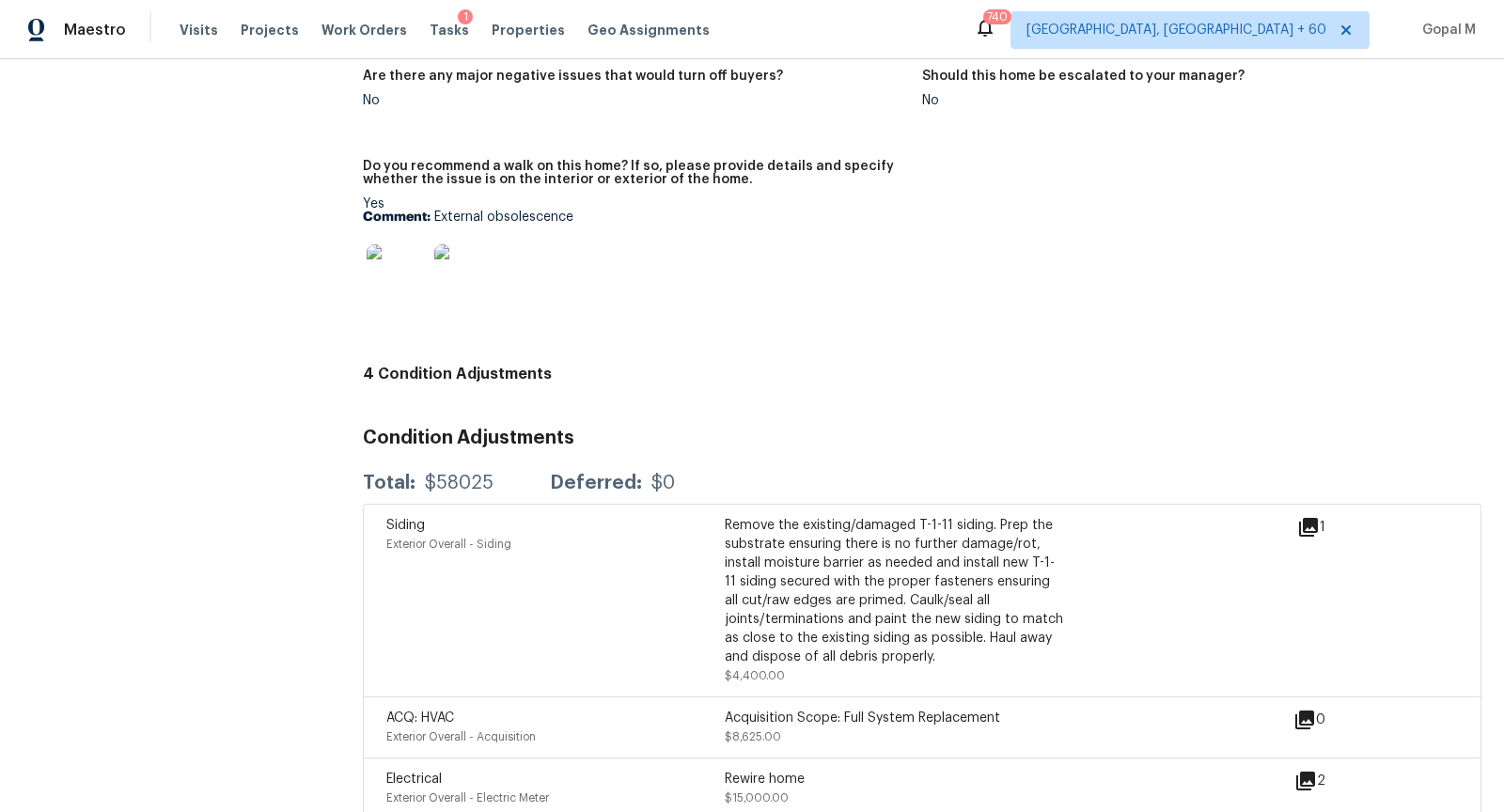
click at [386, 280] on img at bounding box center [397, 274] width 61 height 61
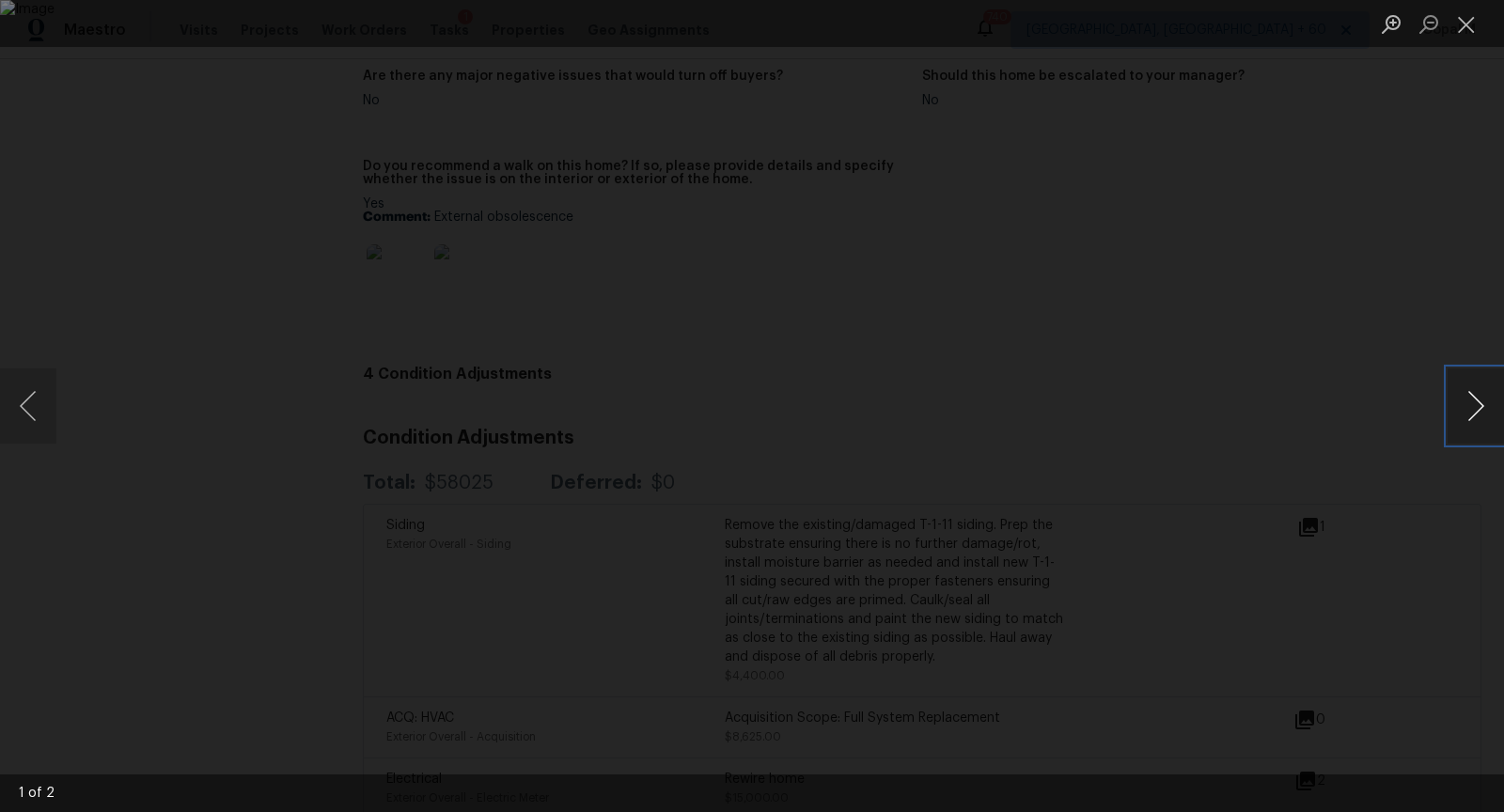
click at [1468, 399] on button "Next image" at bounding box center [1475, 406] width 57 height 75
click at [1459, 29] on button "Close lightbox" at bounding box center [1466, 24] width 37 height 33
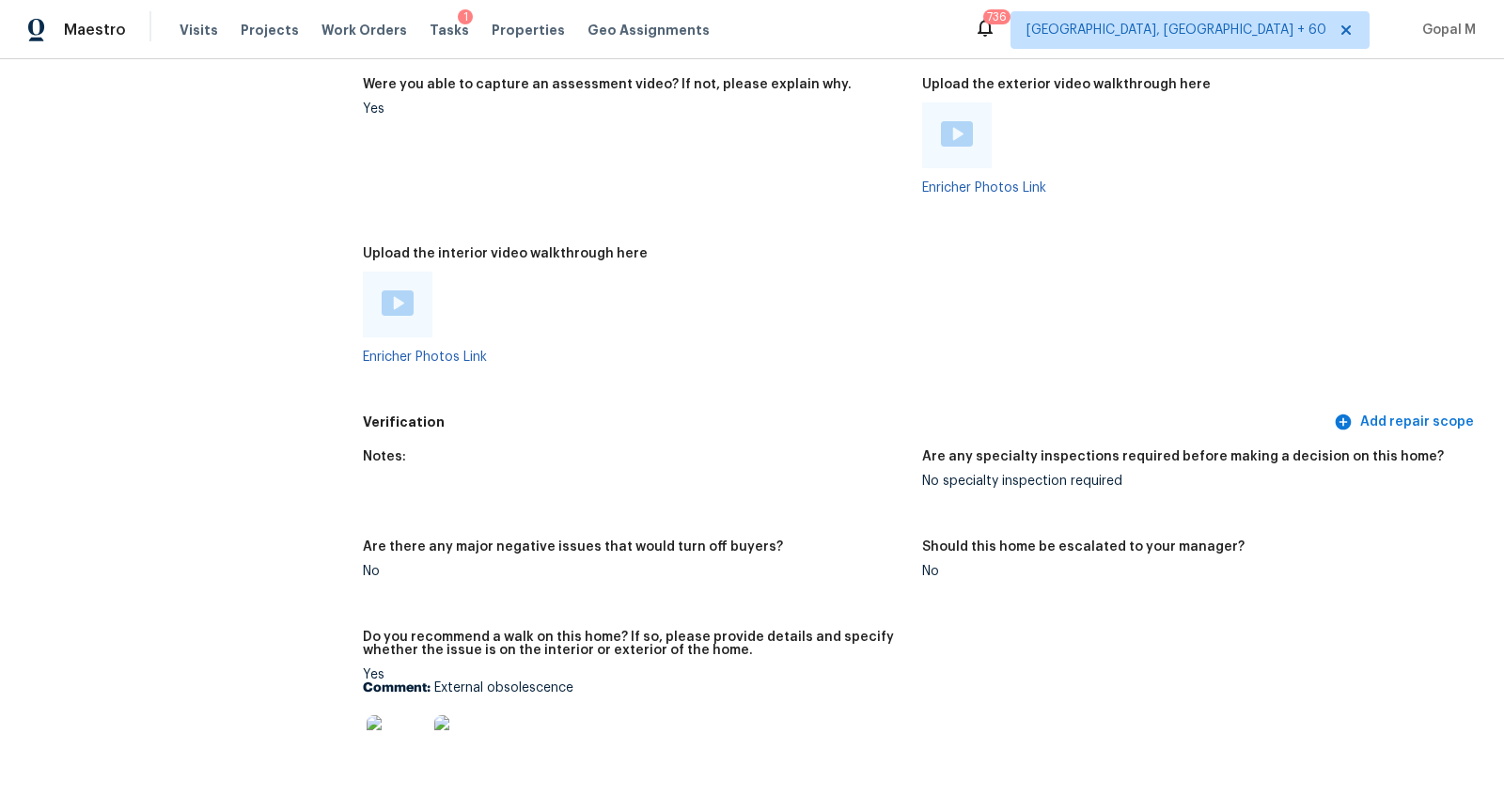
scroll to position [3423, 0]
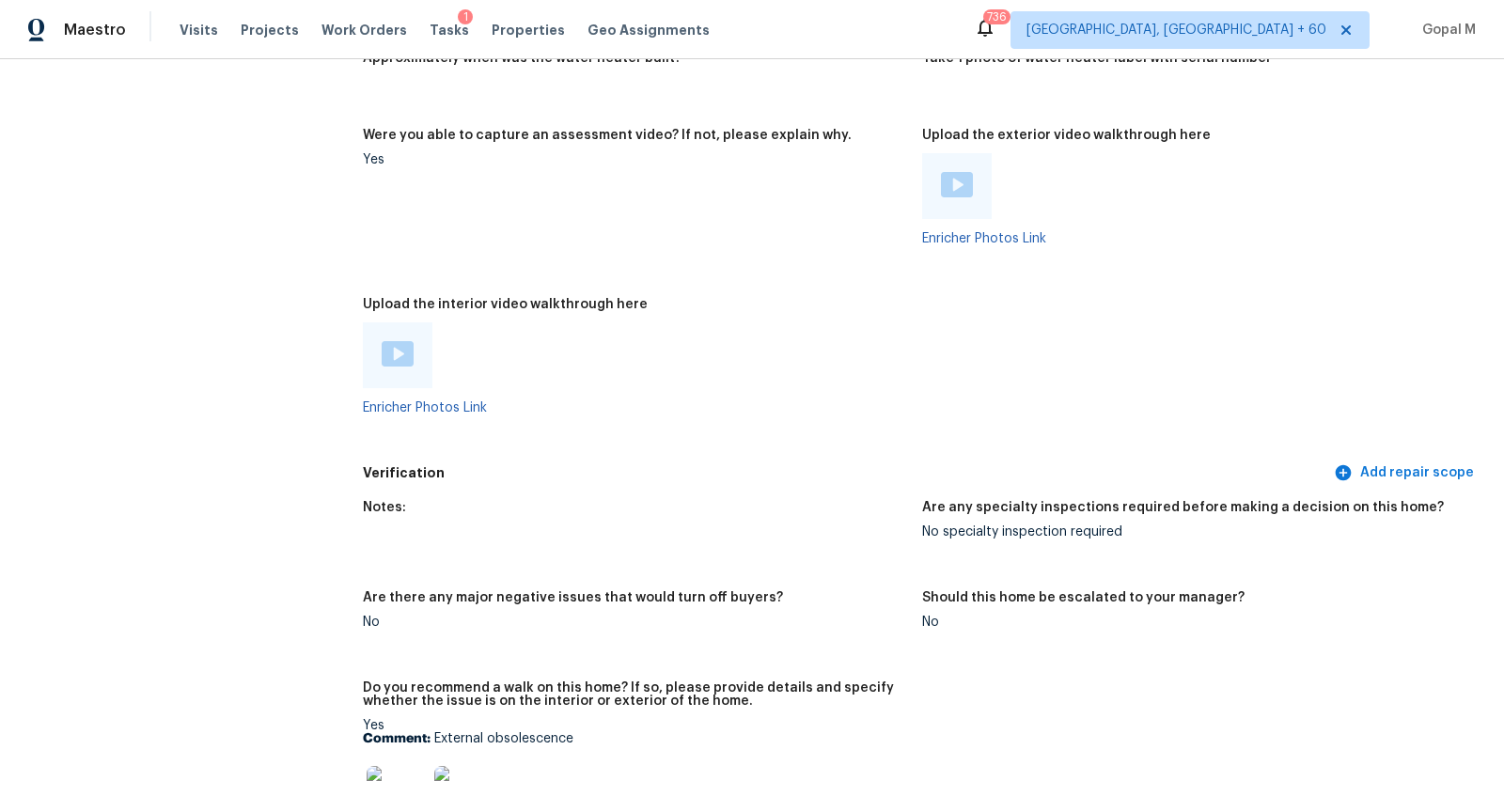
click at [955, 184] on img at bounding box center [956, 185] width 32 height 25
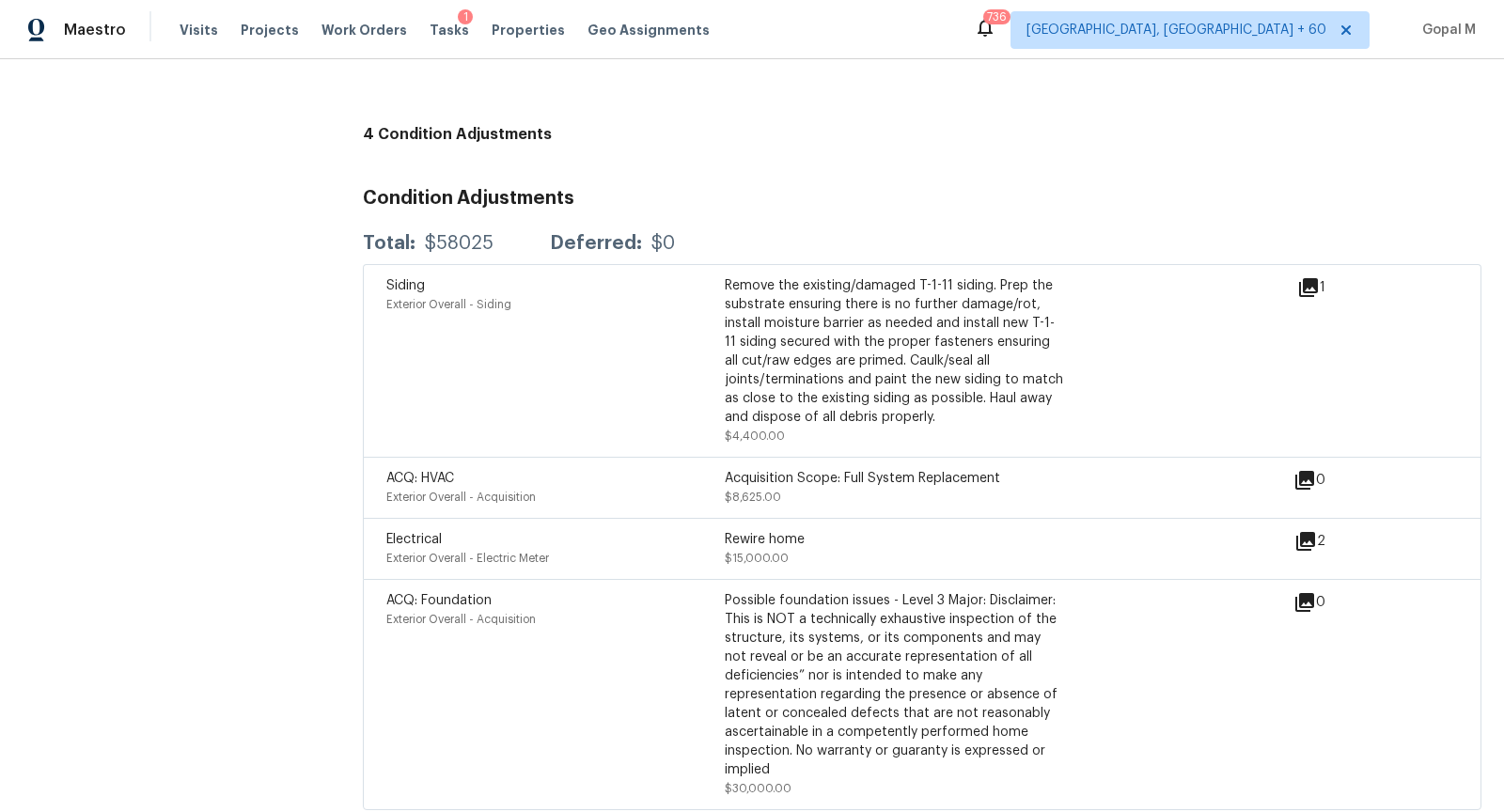
scroll to position [4178, 0]
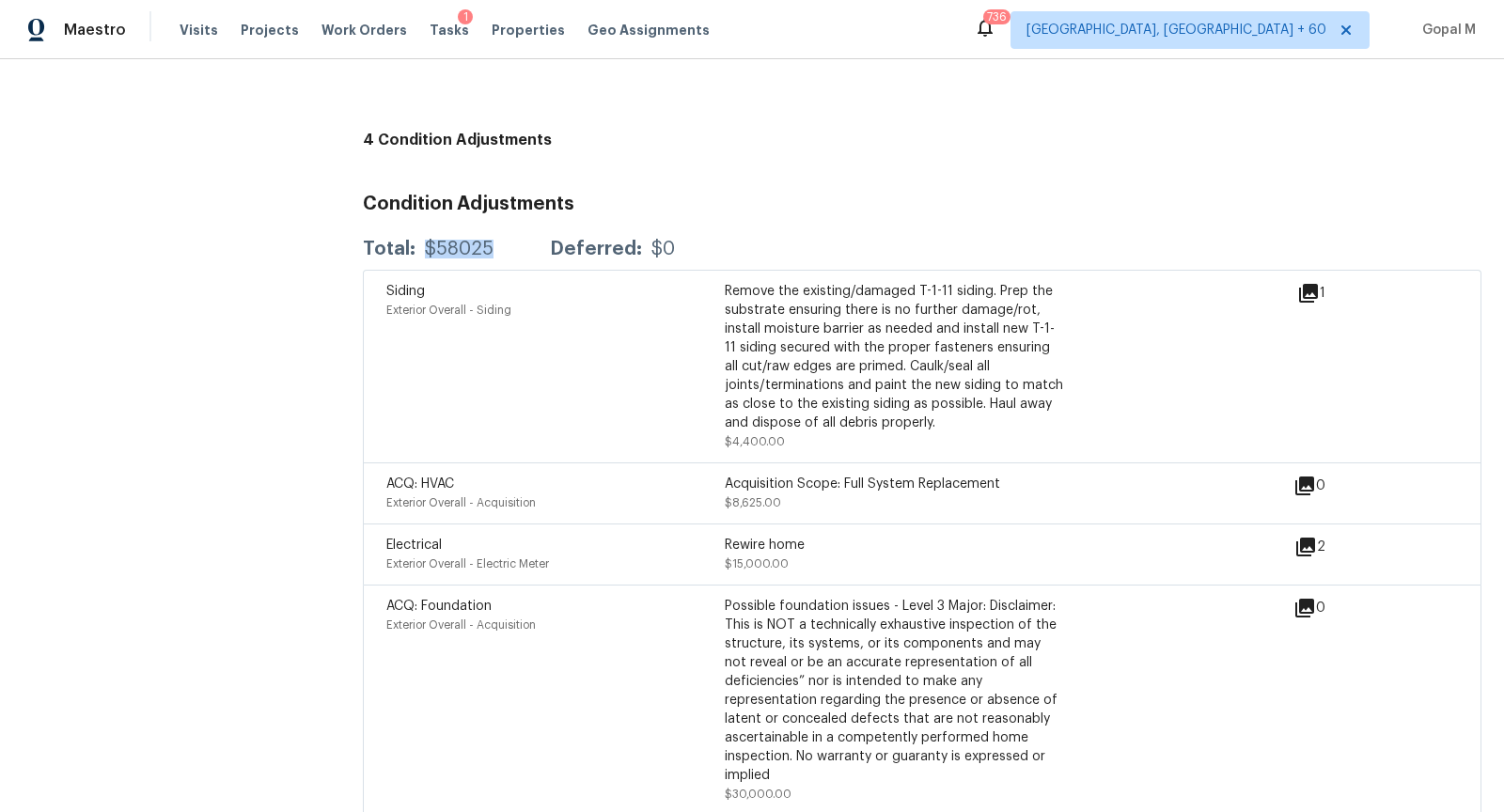
drag, startPoint x: 424, startPoint y: 245, endPoint x: 493, endPoint y: 249, distance: 69.1
click at [493, 249] on div "Total: $58025 Deferred: $0" at bounding box center [519, 249] width 312 height 19
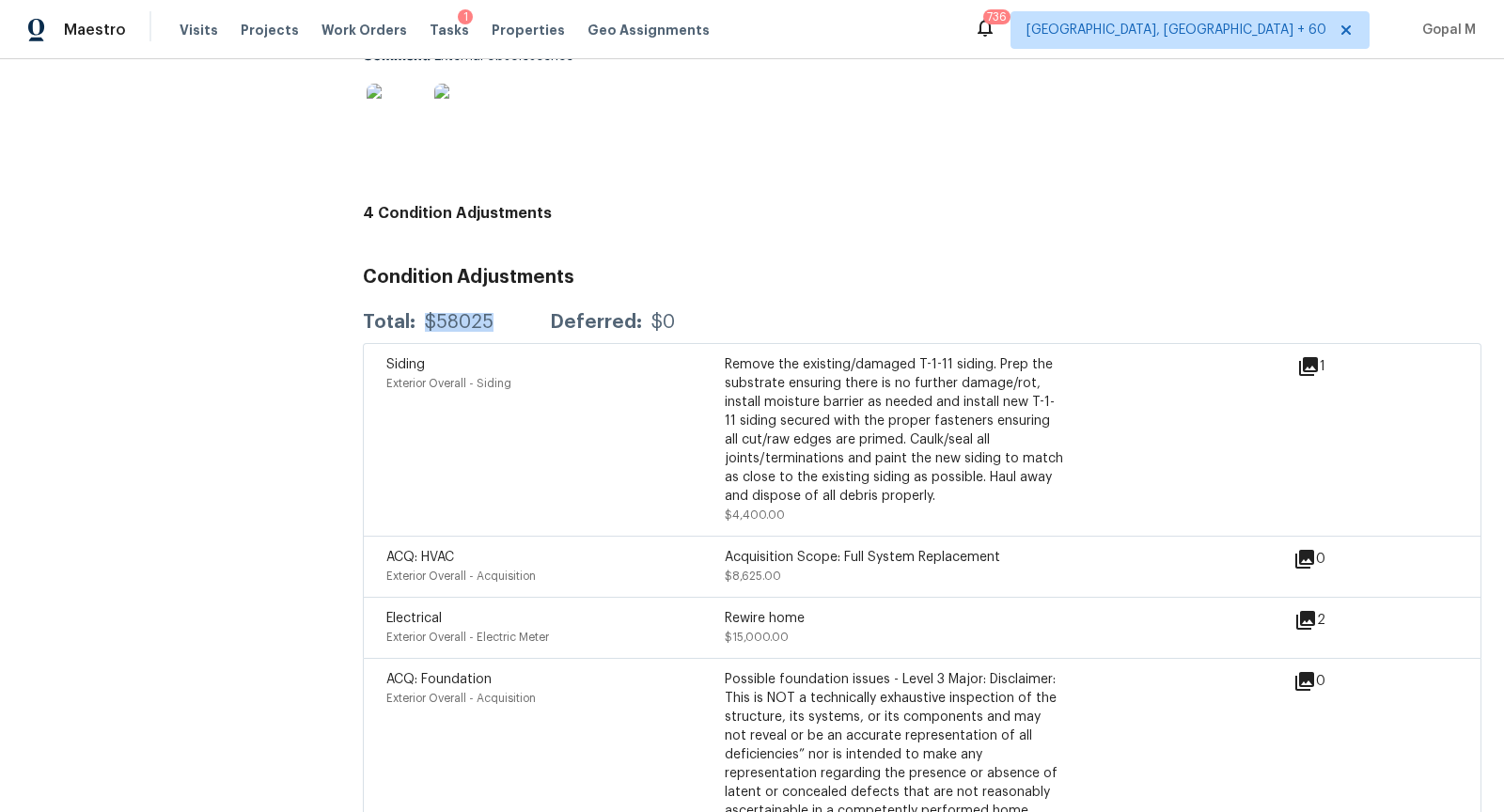
scroll to position [4228, 0]
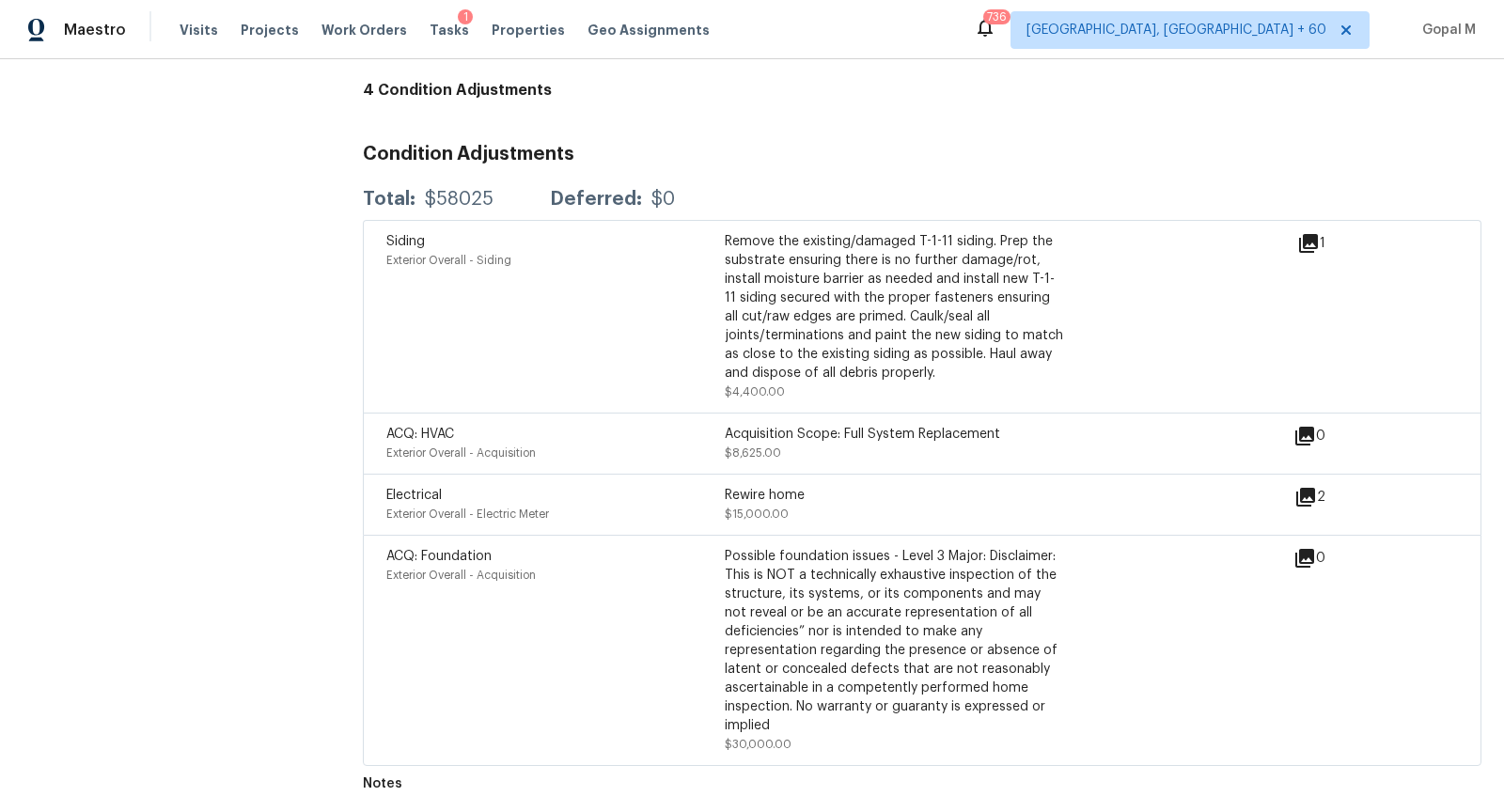
click at [673, 166] on div "Condition Adjustments Total: $58025 Deferred: $0 Siding Exterior Overall - Sidi…" at bounding box center [923, 448] width 1119 height 636
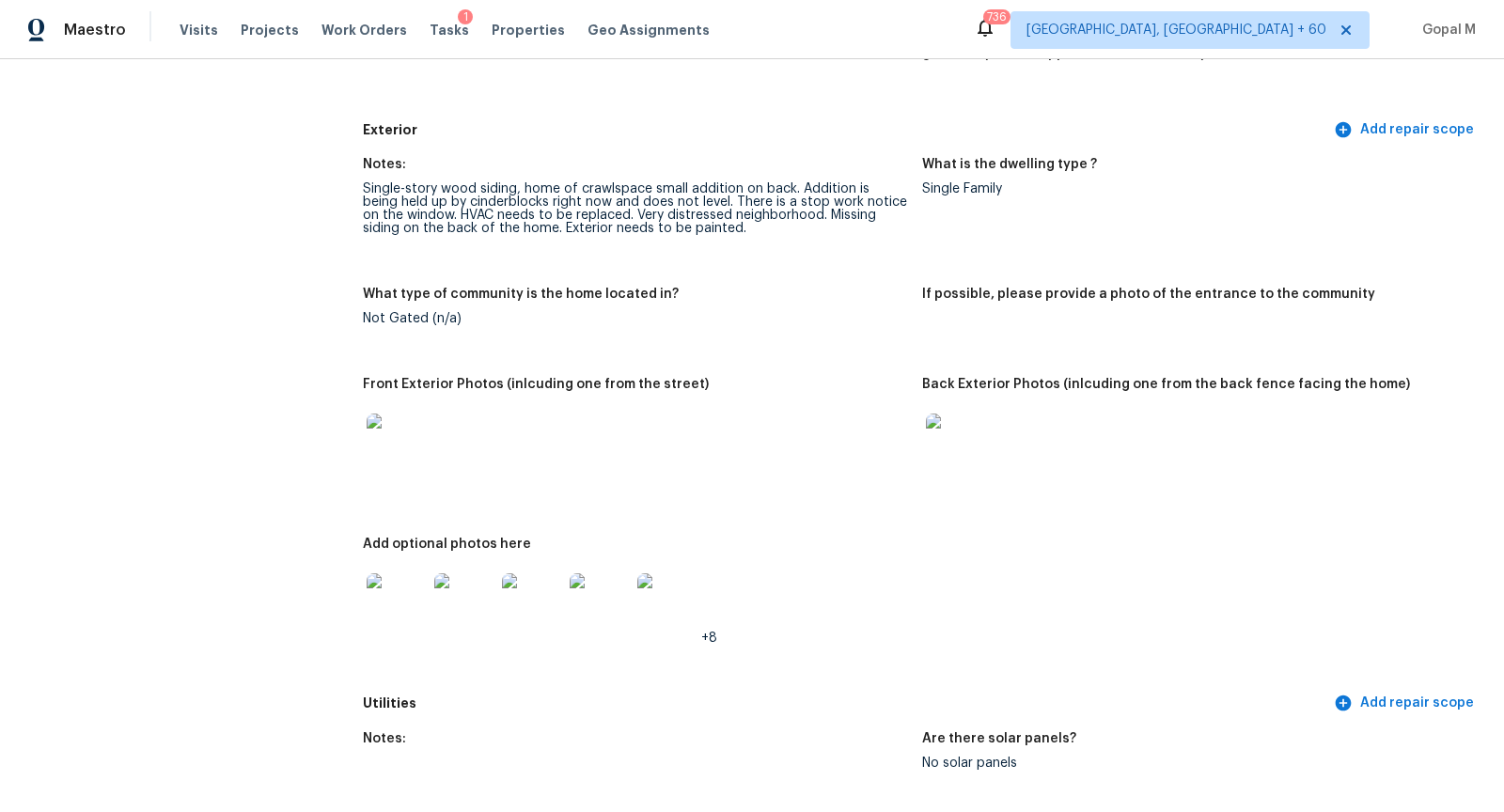
scroll to position [0, 0]
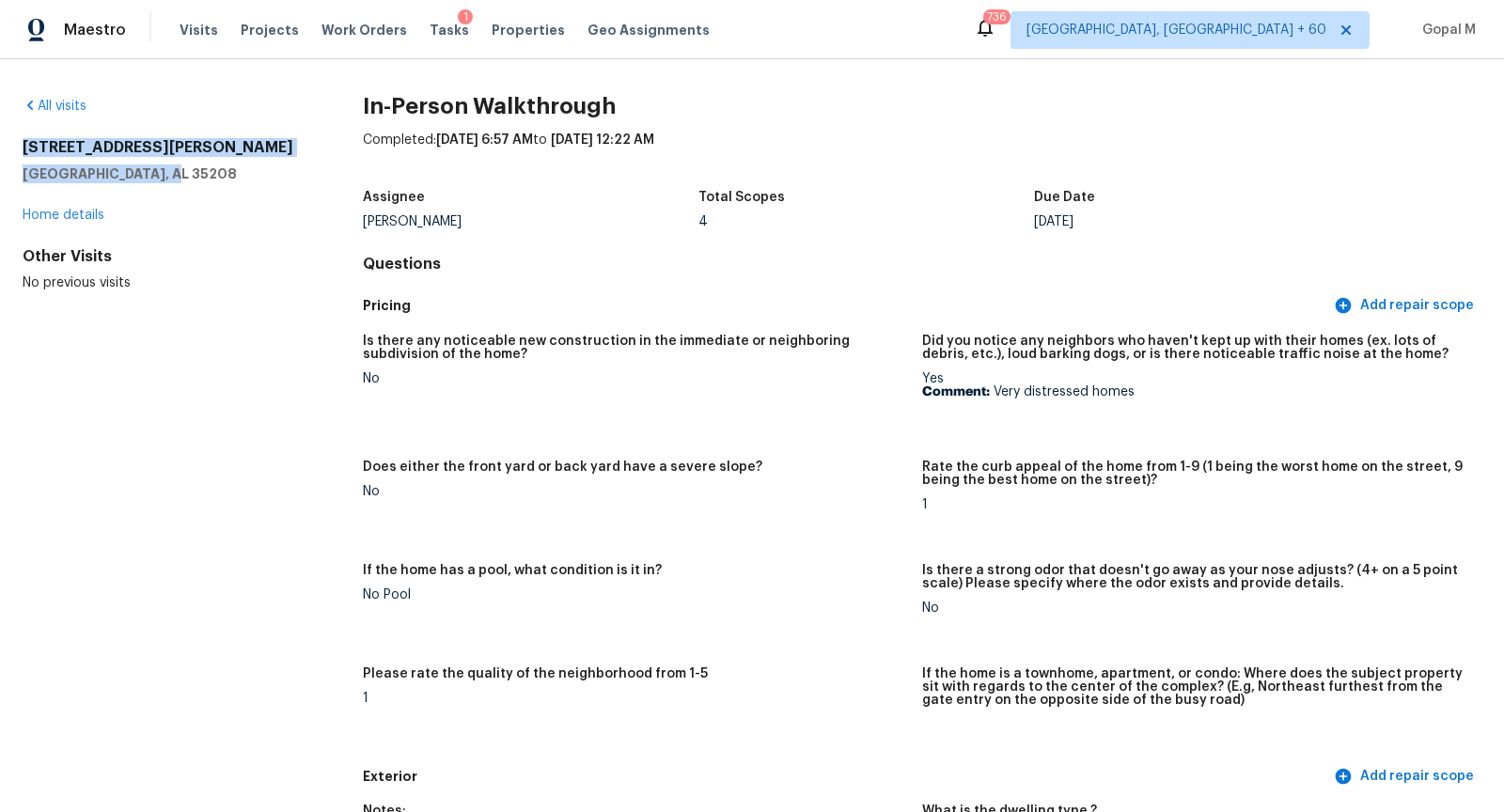
drag, startPoint x: 21, startPoint y: 147, endPoint x: 185, endPoint y: 173, distance: 166.0
click at [185, 173] on div "All visits 2136 47th Street Ensley Birmingham, AL 35208 Home details Other Visi…" at bounding box center [752, 436] width 1504 height 753
copy div "2136 47th Street Ensley Birmingham, AL 35208"
drag, startPoint x: 18, startPoint y: 147, endPoint x: 173, endPoint y: 170, distance: 156.7
click at [173, 170] on div "All visits 2136 47th Street Ensley Birmingham, AL 35208 Home details Other Visi…" at bounding box center [752, 436] width 1504 height 753
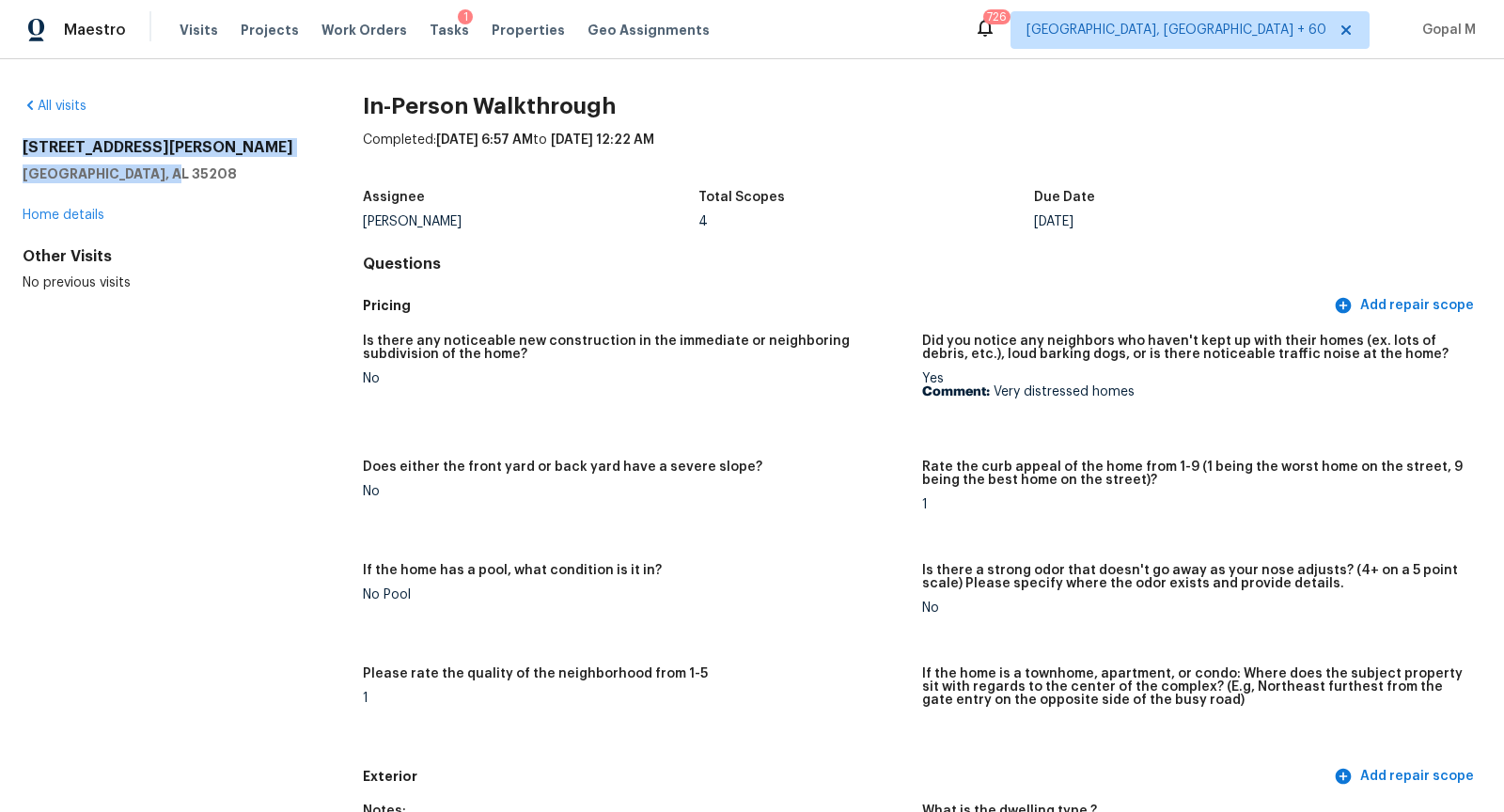
copy div "2136 47th Street Ensley Birmingham, AL 35208"
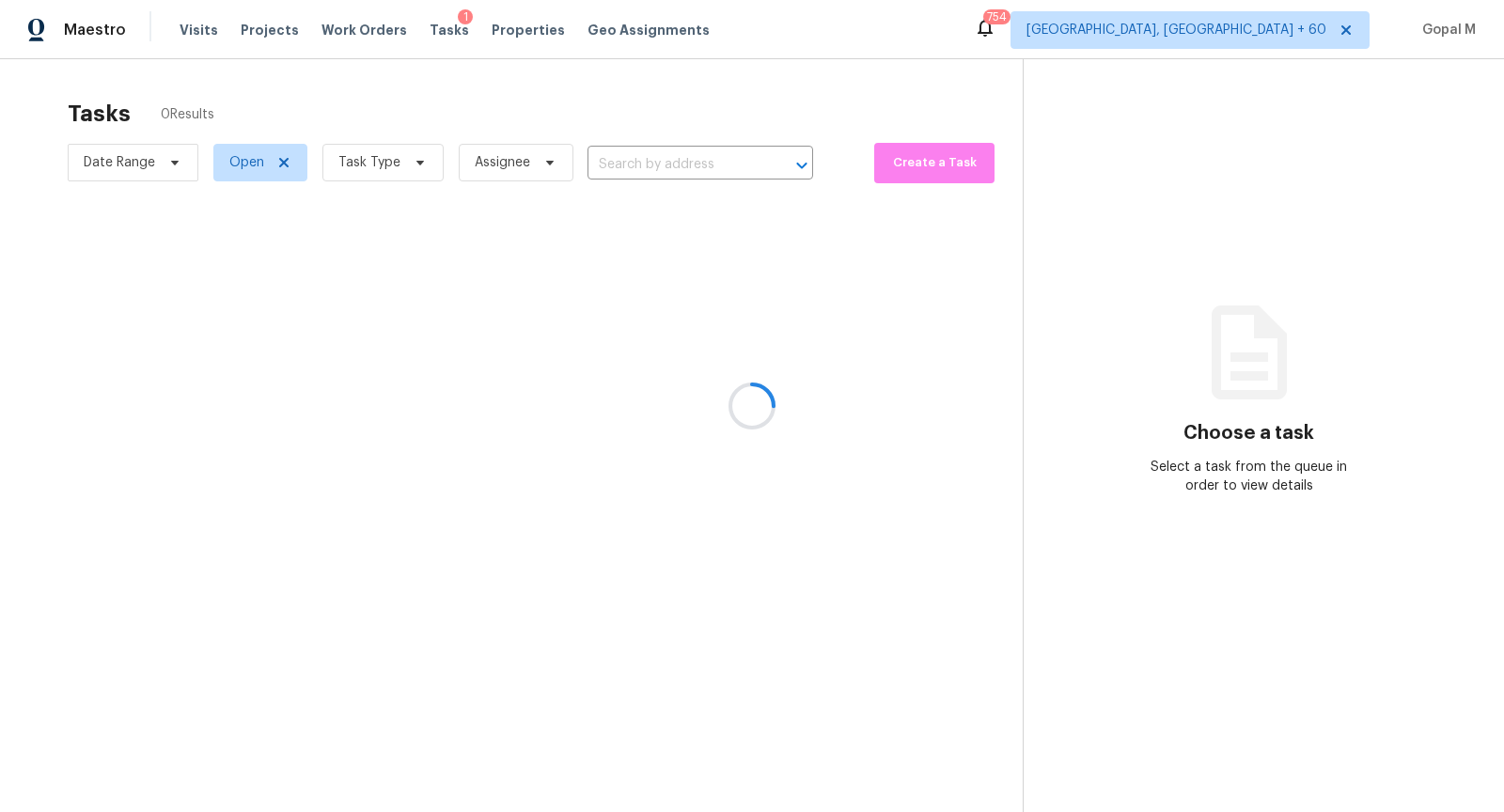
click at [186, 28] on div at bounding box center [752, 406] width 1504 height 812
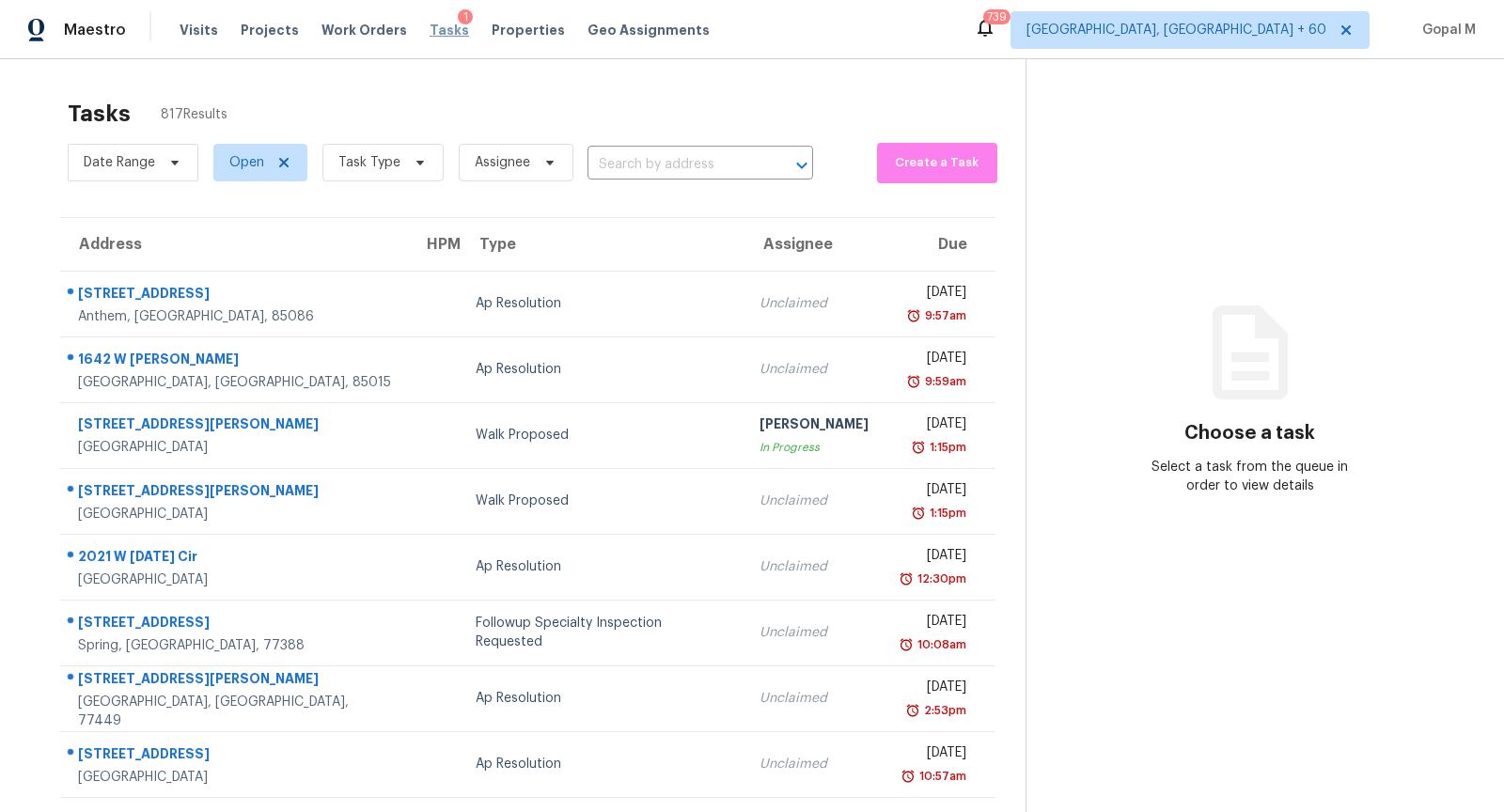
click at [430, 25] on span "Tasks" at bounding box center [449, 30] width 39 height 13
click at [430, 29] on span "Tasks" at bounding box center [449, 30] width 39 height 13
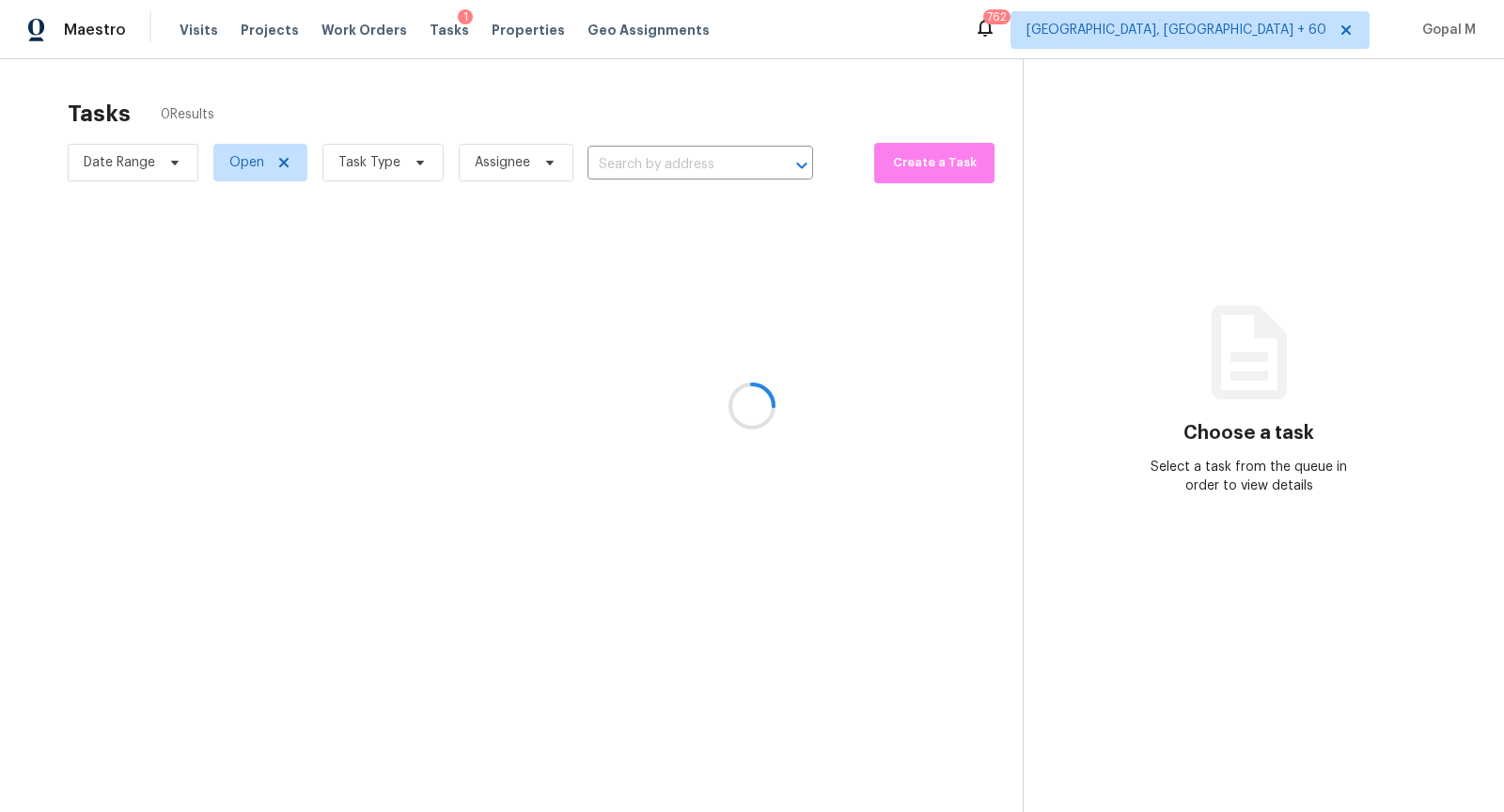
click at [427, 30] on div at bounding box center [752, 406] width 1504 height 812
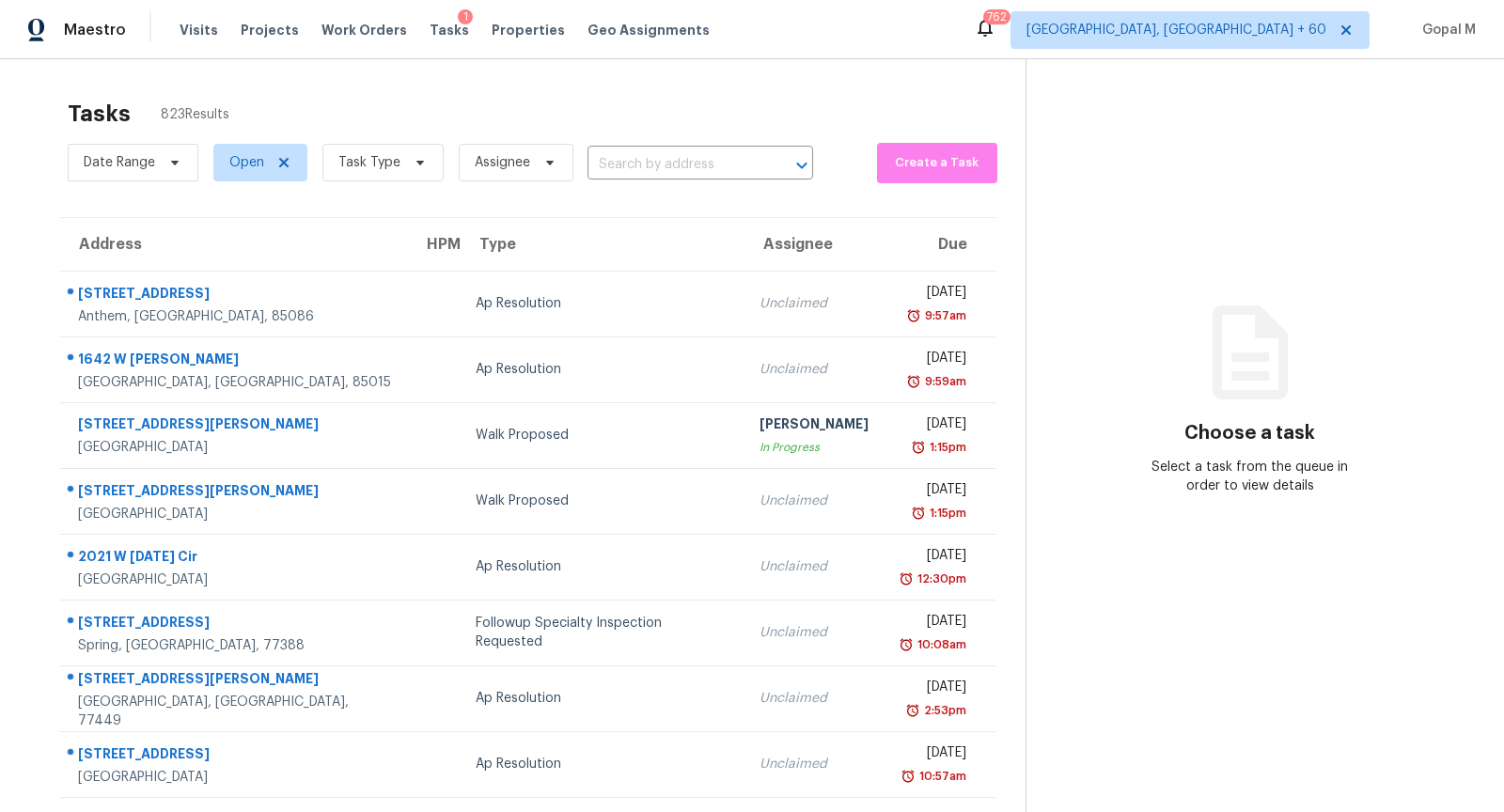
click at [430, 30] on span "Tasks" at bounding box center [449, 30] width 39 height 13
click at [653, 158] on input "text" at bounding box center [674, 165] width 173 height 29
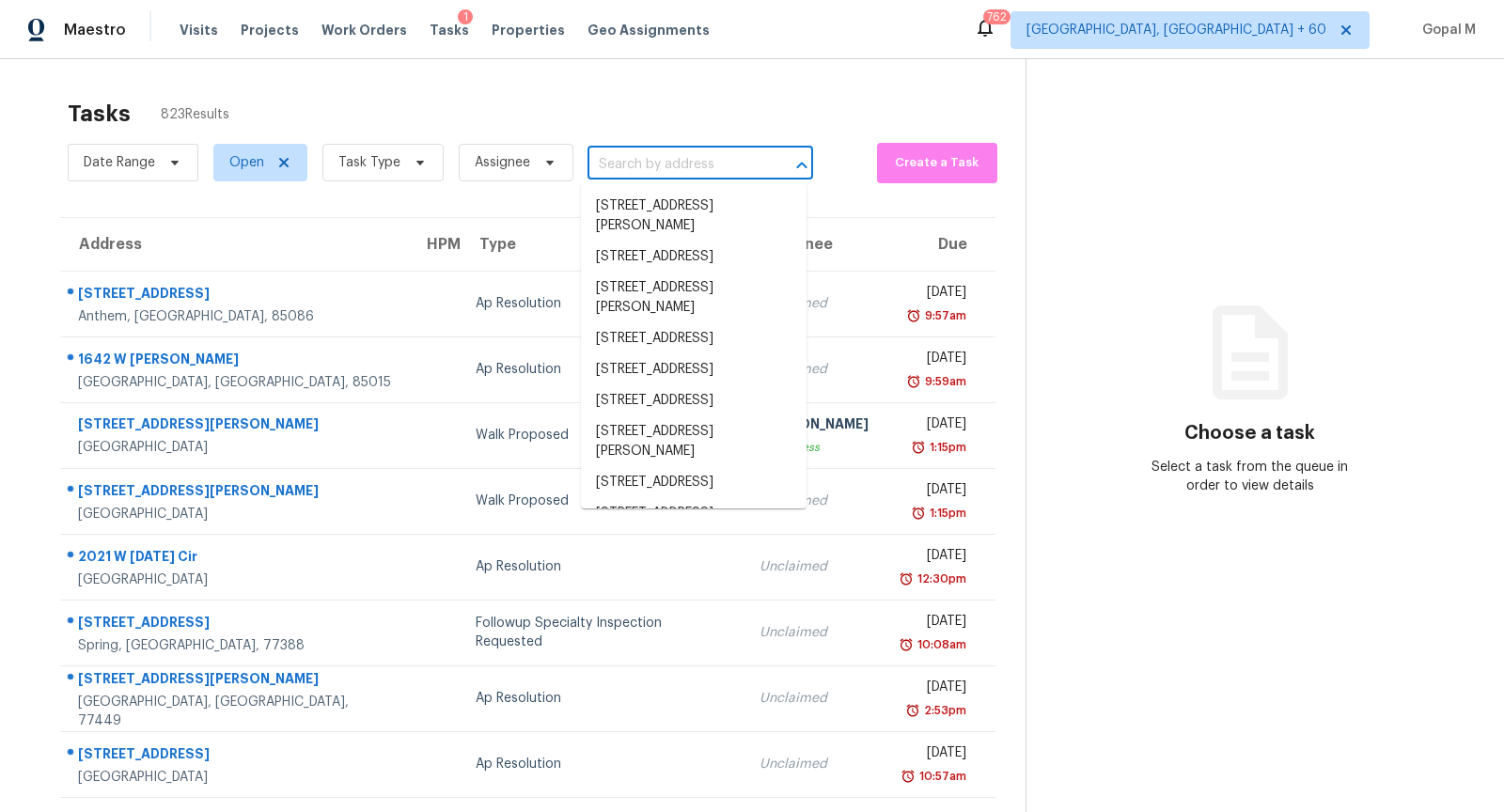
paste input "2136 47th Street Ensley Birmingham, AL 35208"
type input "2136 47th Street Ensley Birmingham, AL 35208"
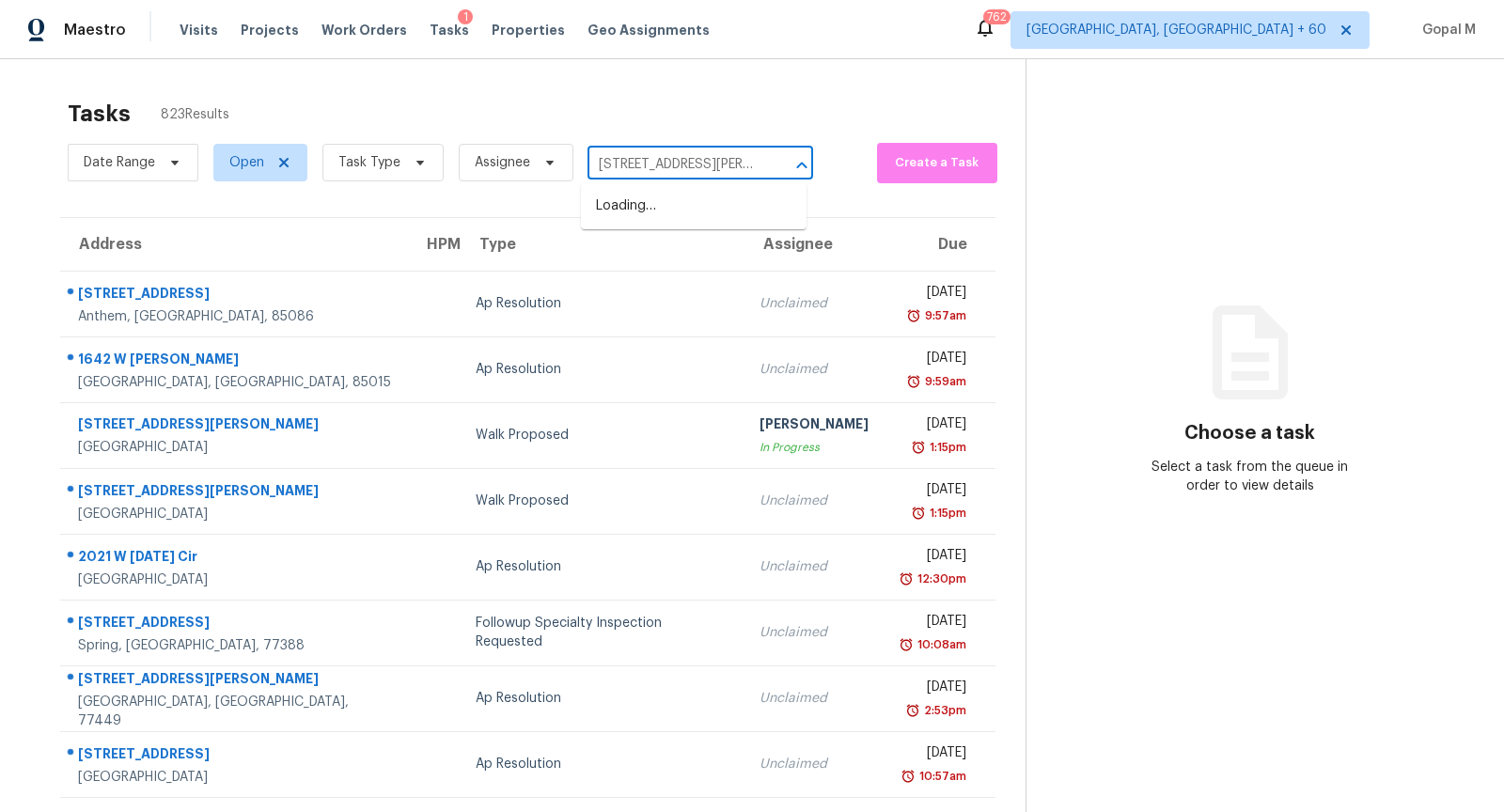
scroll to position [0, 125]
click at [678, 210] on li "2136 47th Street Ensley, Birmingham, AL 35208" at bounding box center [694, 216] width 226 height 51
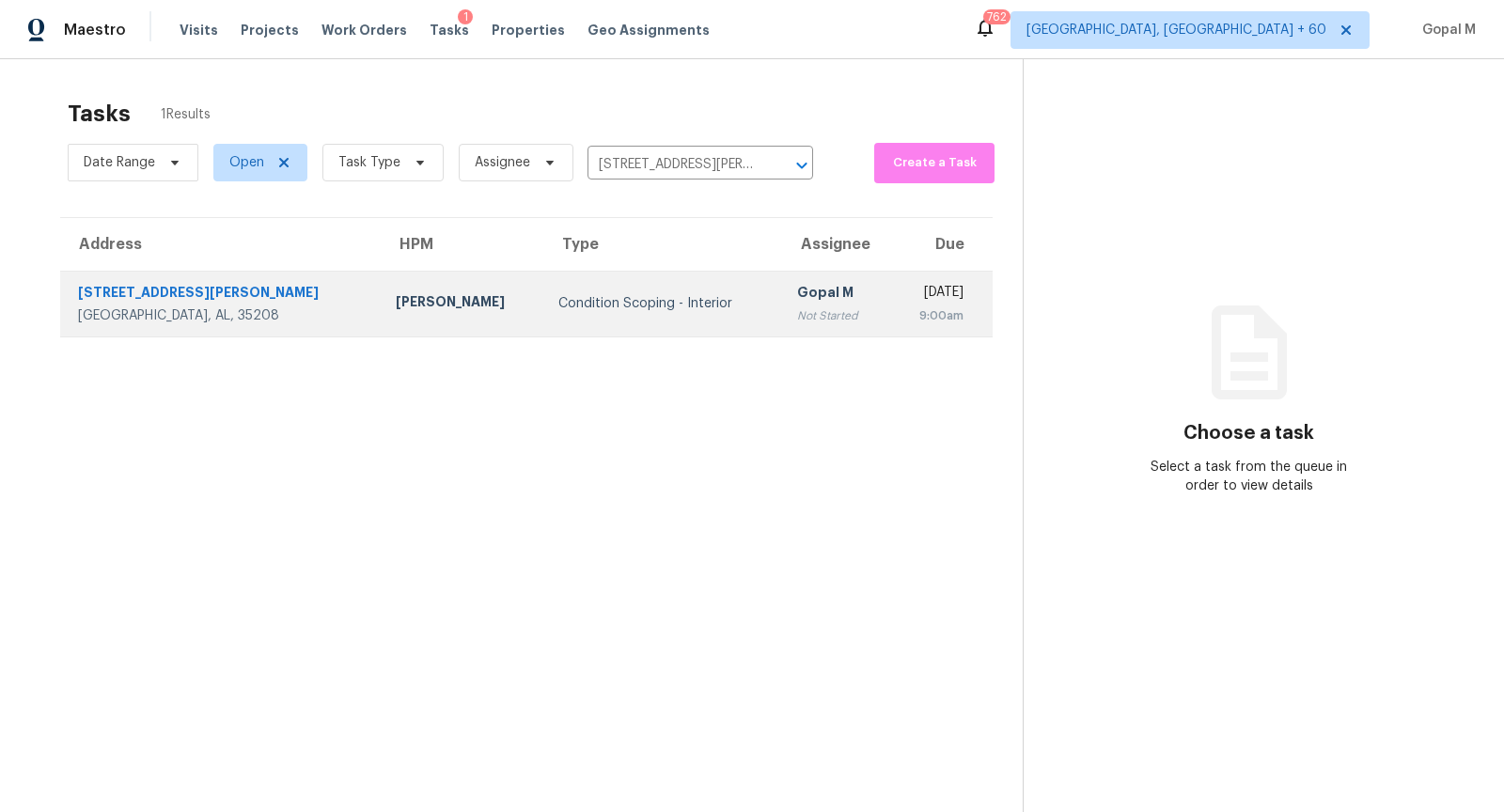
click at [644, 308] on div "Condition Scoping - Interior" at bounding box center [662, 304] width 209 height 19
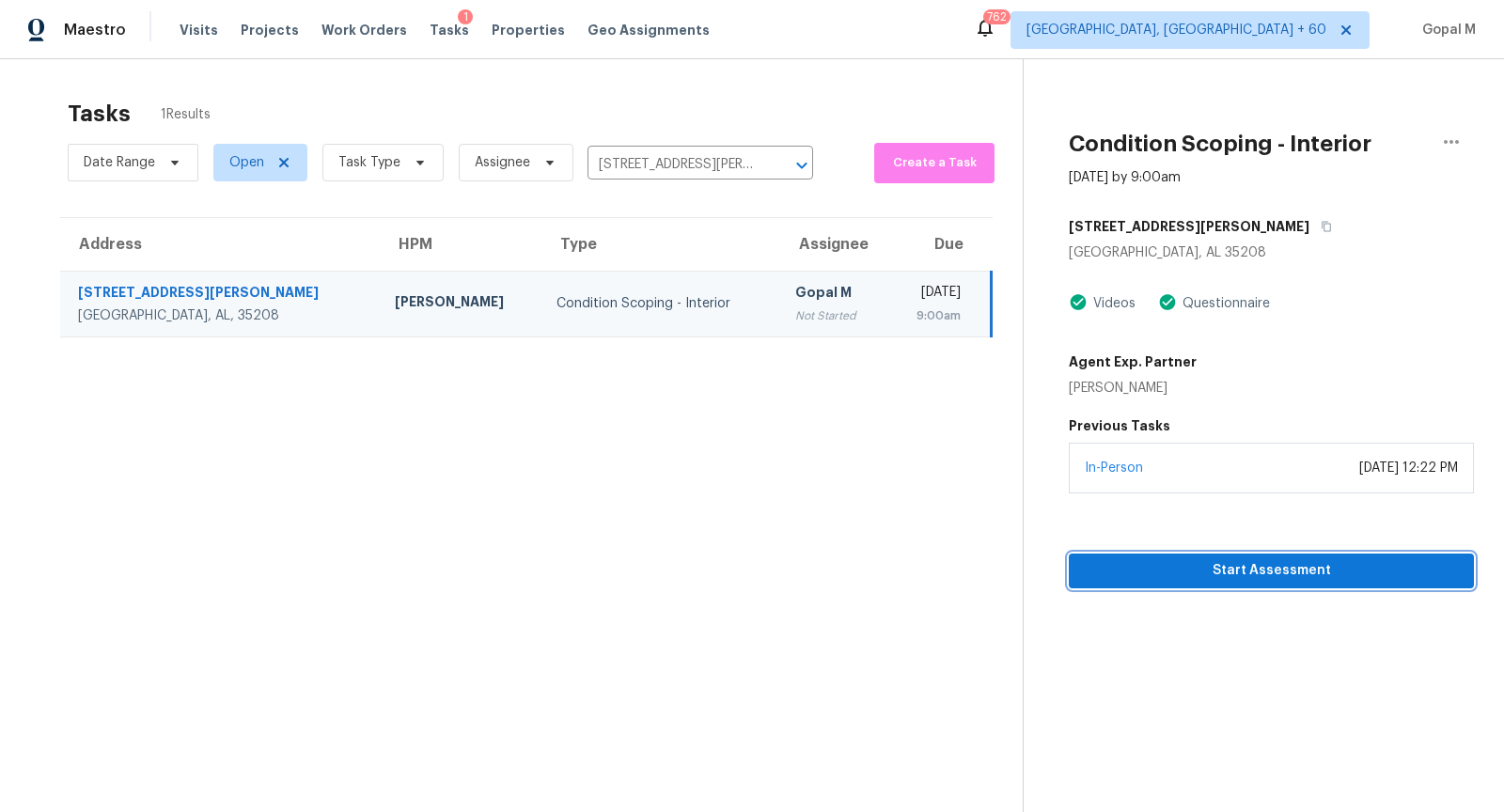
click at [1182, 554] on button "Start Assessment" at bounding box center [1271, 571] width 406 height 35
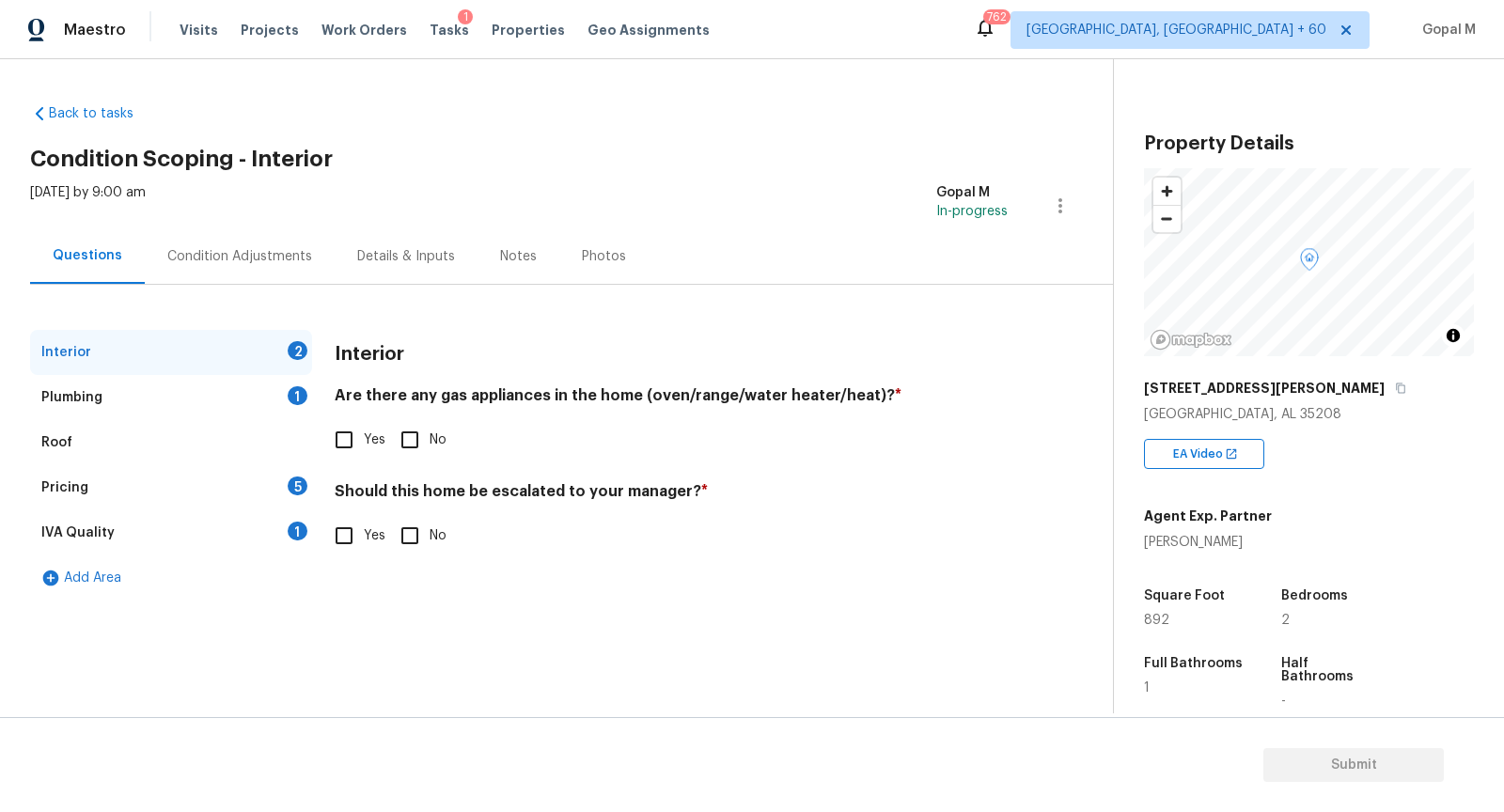
click at [417, 445] on input "No" at bounding box center [409, 439] width 39 height 39
checkbox input "true"
click at [340, 451] on input "Yes" at bounding box center [343, 439] width 39 height 39
checkbox input "true"
checkbox input "false"
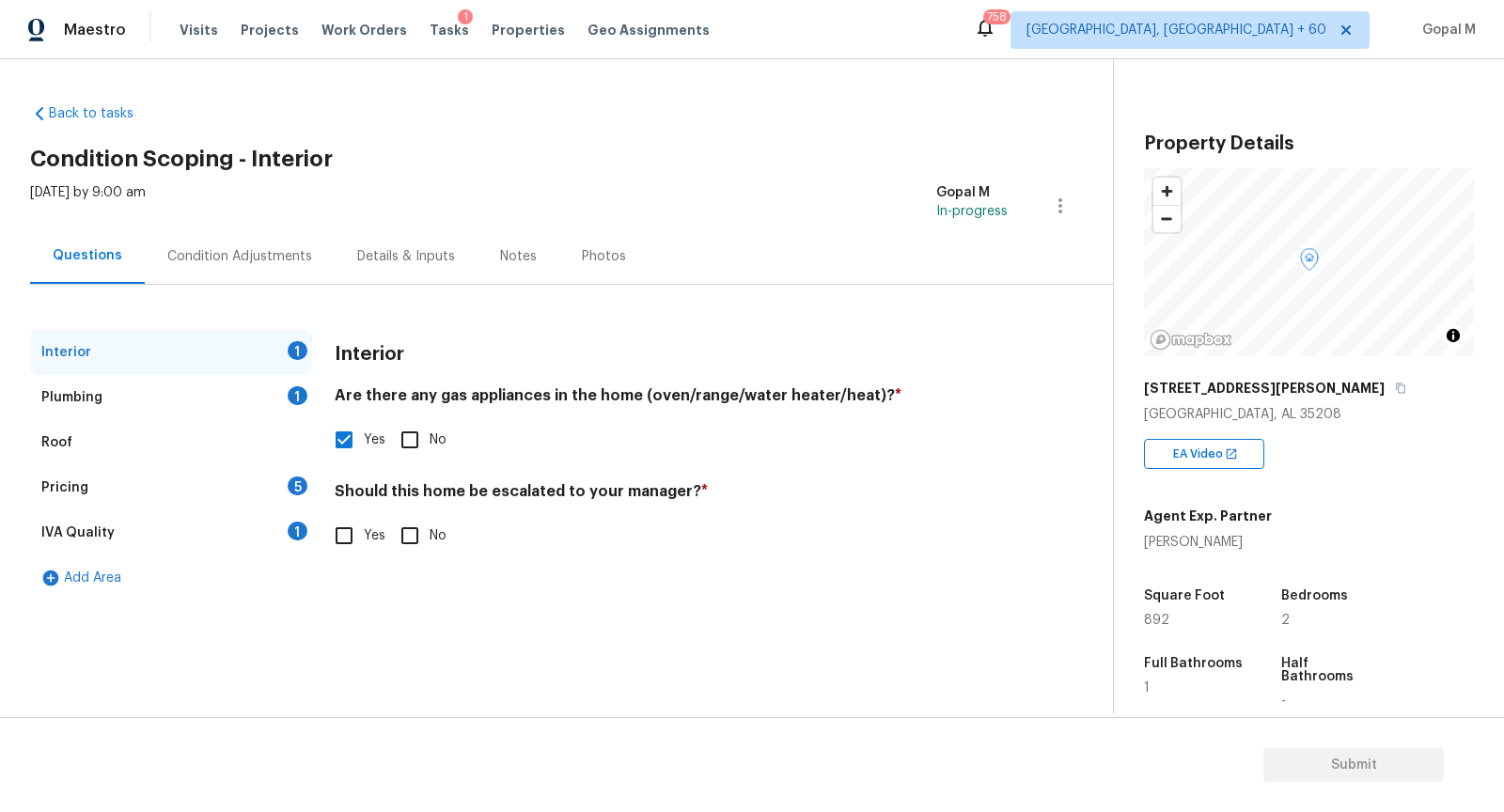
click at [332, 540] on input "Yes" at bounding box center [343, 535] width 39 height 39
checkbox input "true"
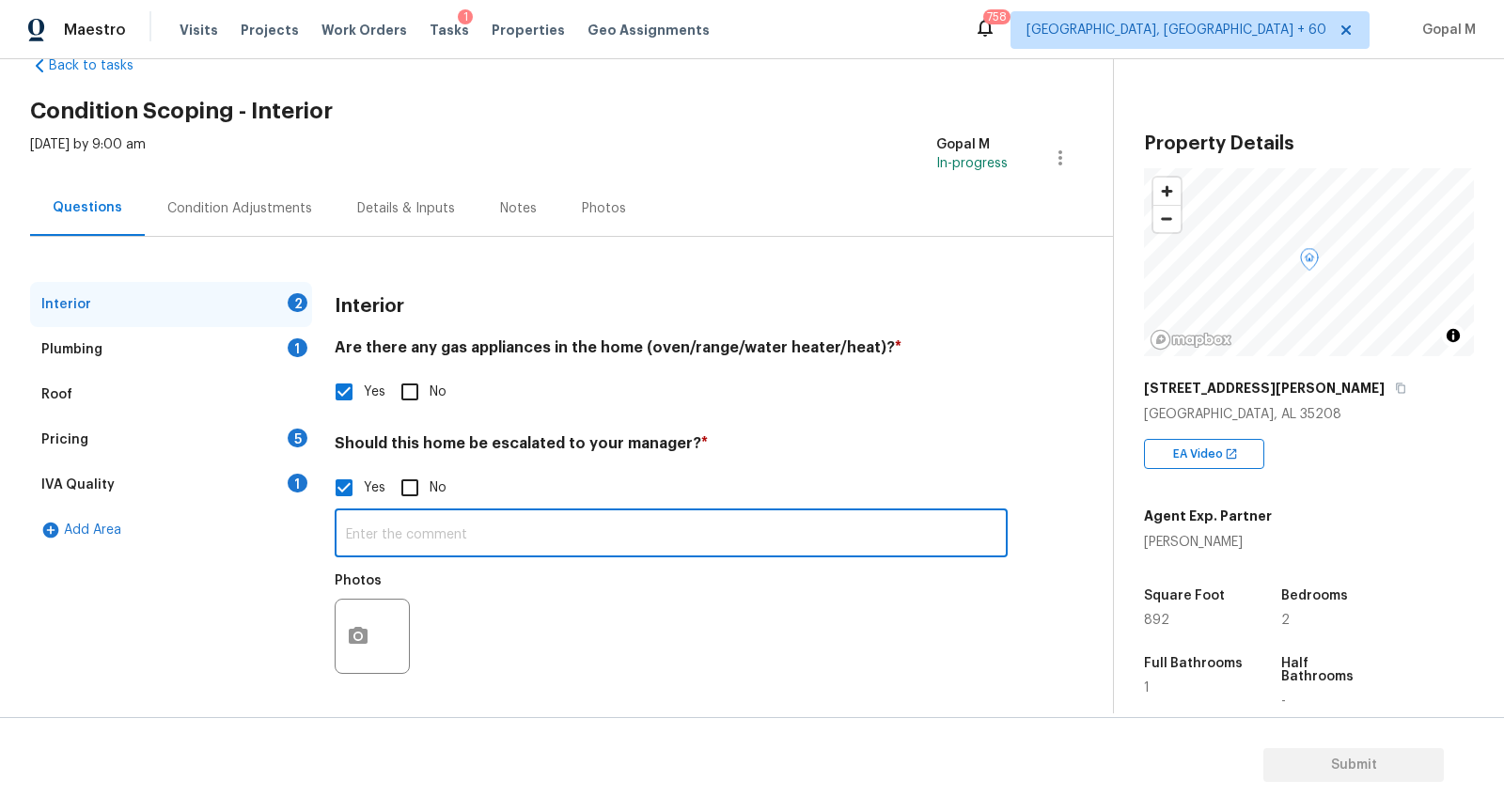
click at [511, 524] on input "text" at bounding box center [671, 535] width 673 height 44
type input "This"
type input "Interior should be colple"
type input "H"
click at [410, 535] on input "The houme is in terrible condition" at bounding box center [671, 535] width 673 height 44
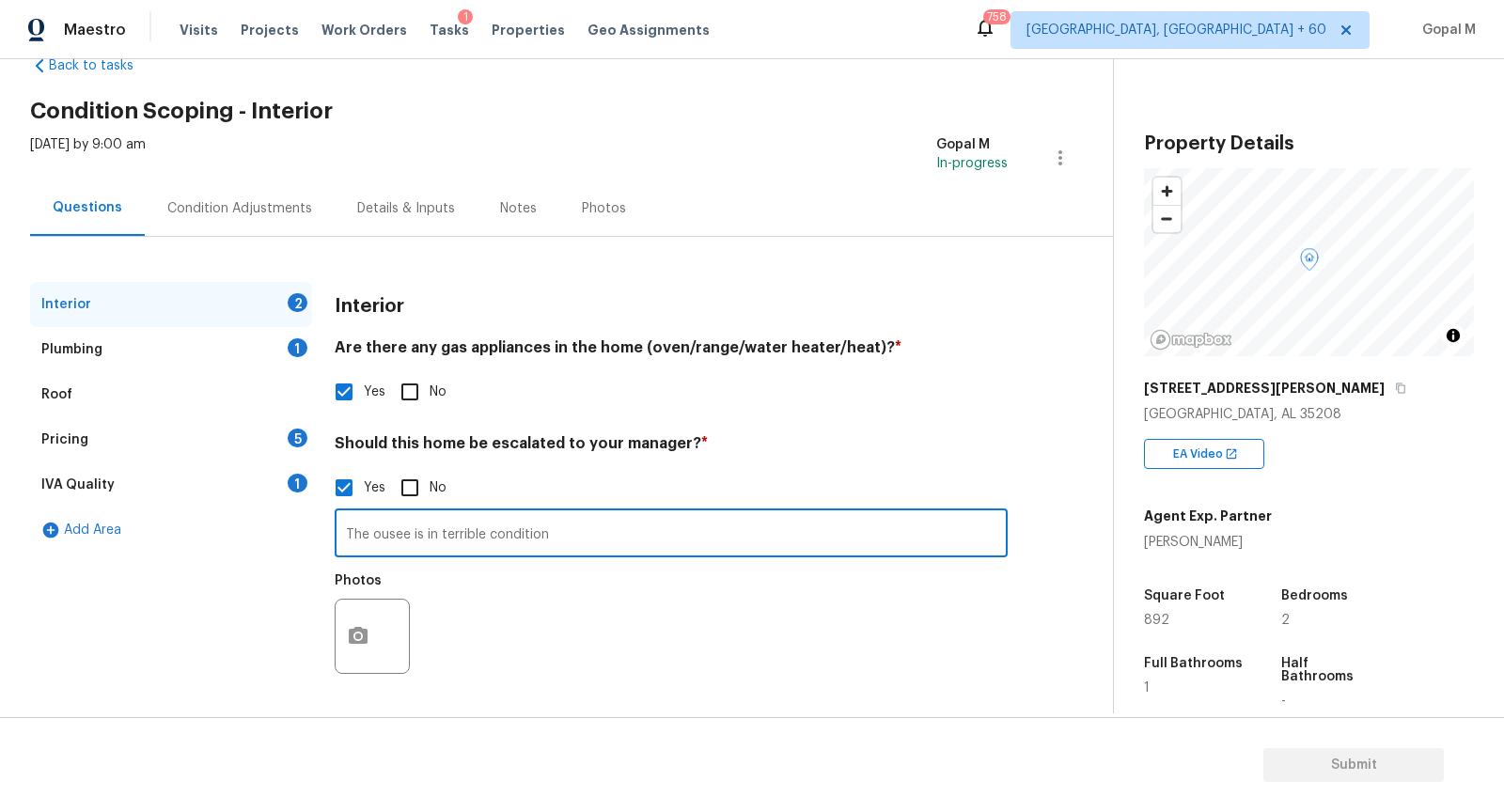
type input "The ousee is in terrible condition"
click at [383, 540] on input "The ousee is in terrible condition" at bounding box center [671, 535] width 673 height 44
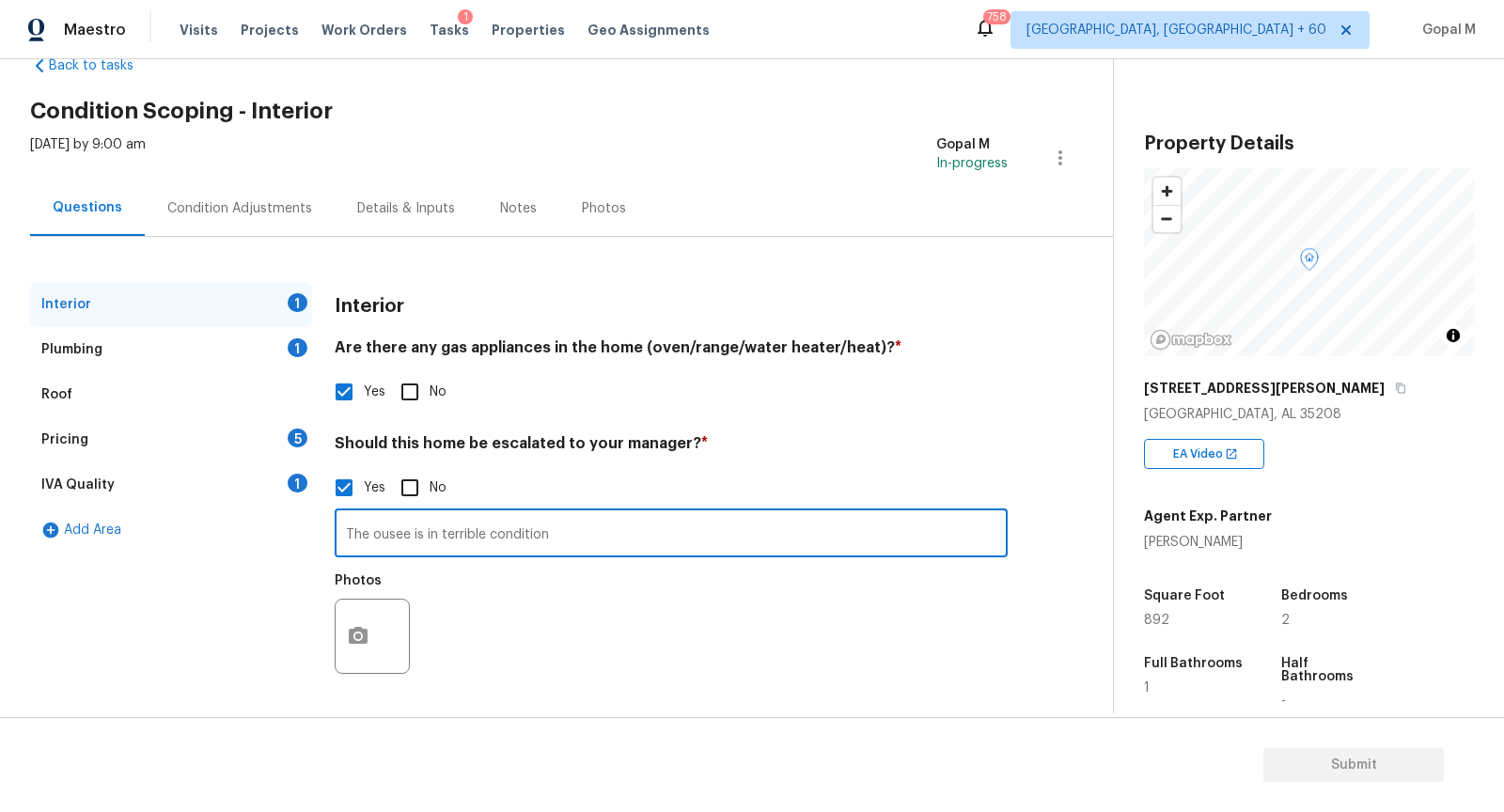
click at [383, 540] on input "The ousee is in terrible condition" at bounding box center [671, 535] width 673 height 44
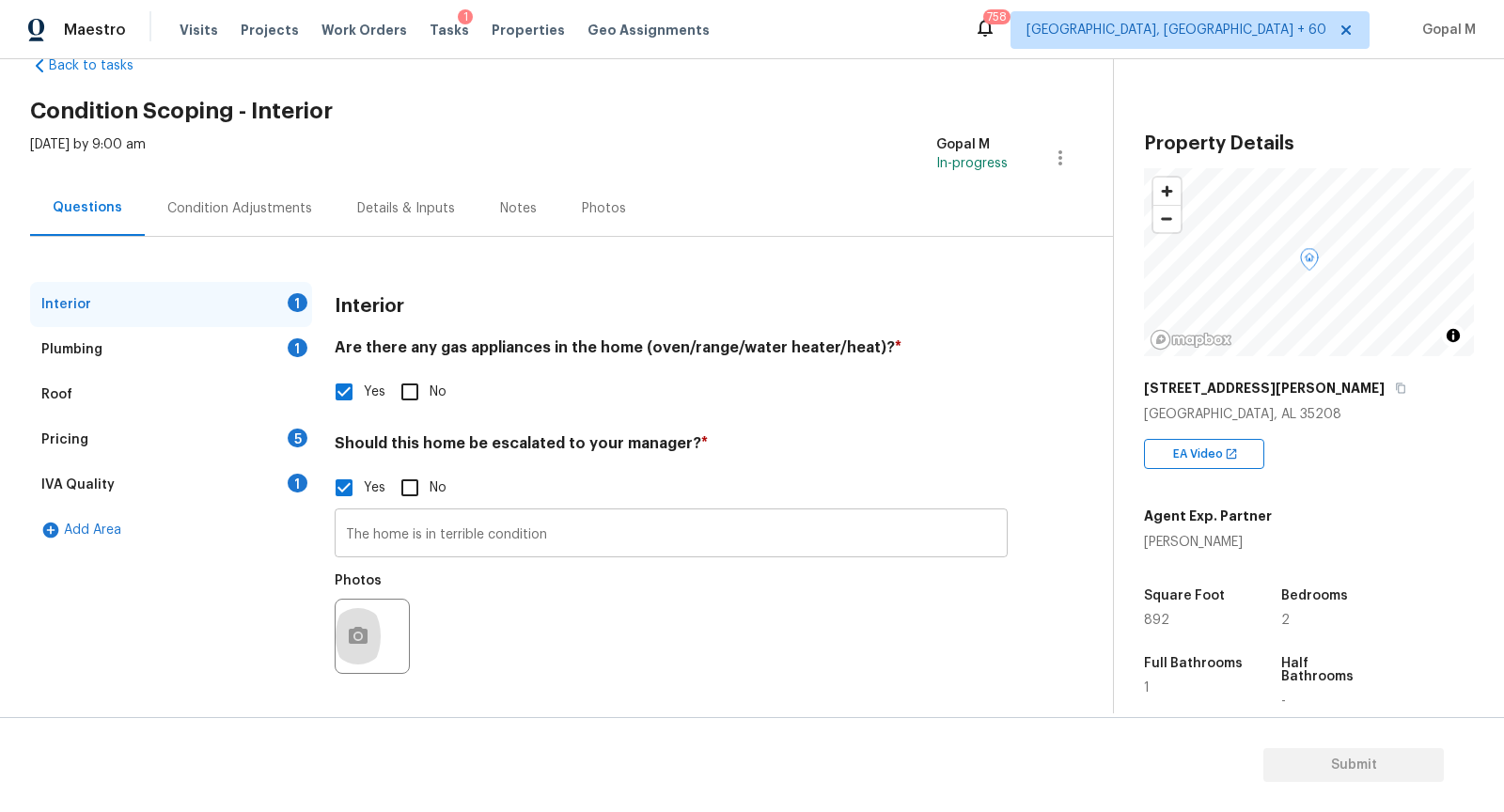
click at [590, 534] on input "The home is in terrible condition" at bounding box center [671, 535] width 673 height 44
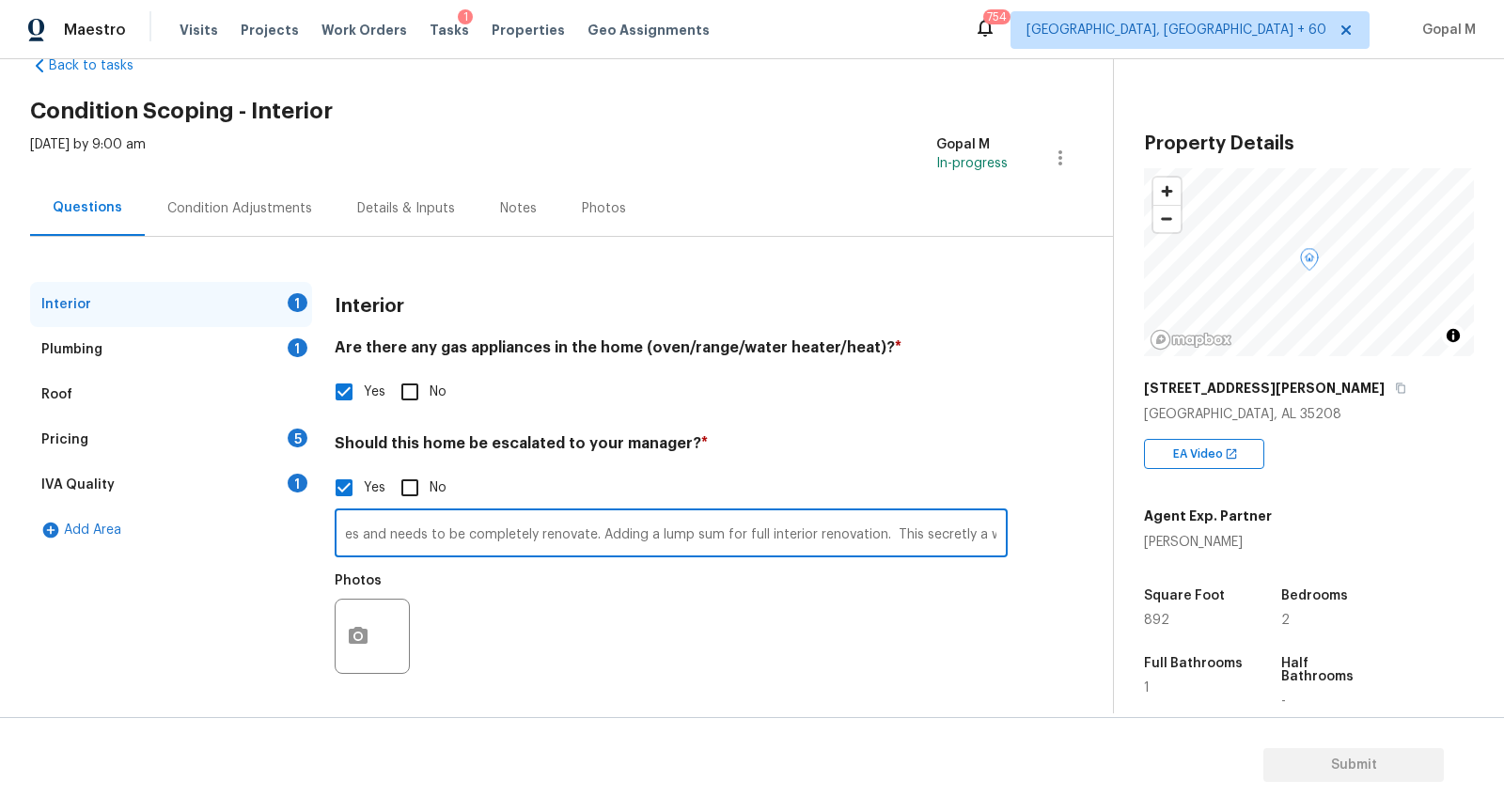
scroll to position [0, 428]
click at [920, 535] on input "The home is in terrible condition, The interior has several major issues and ne…" at bounding box center [671, 535] width 673 height 44
type input "The home is in terrible condition, The interior has several major issues and ne…"
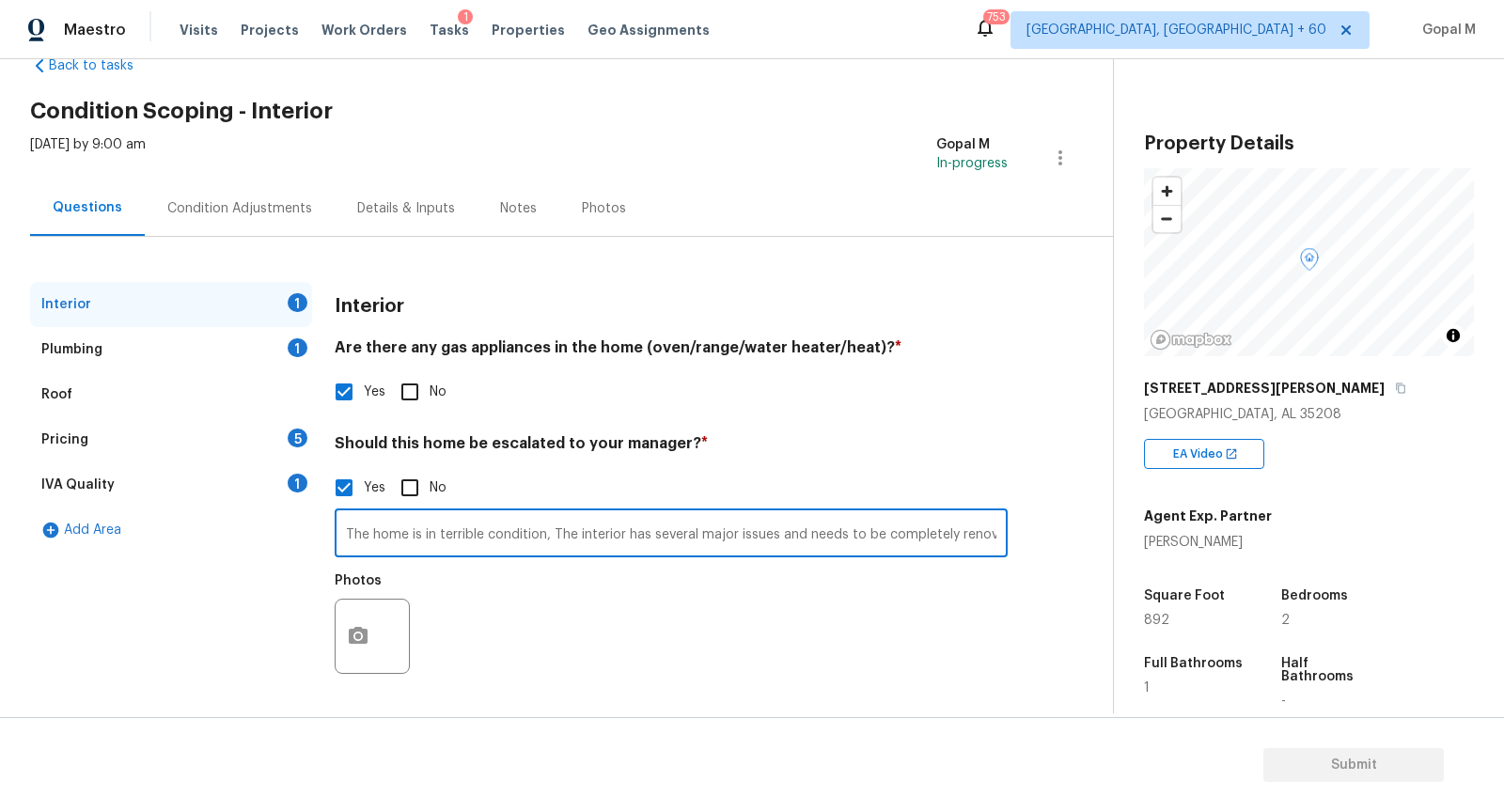
click at [757, 541] on input "The home is in terrible condition, The interior has several major issues and ne…" at bounding box center [671, 535] width 673 height 44
click at [356, 639] on icon "button" at bounding box center [358, 636] width 22 height 22
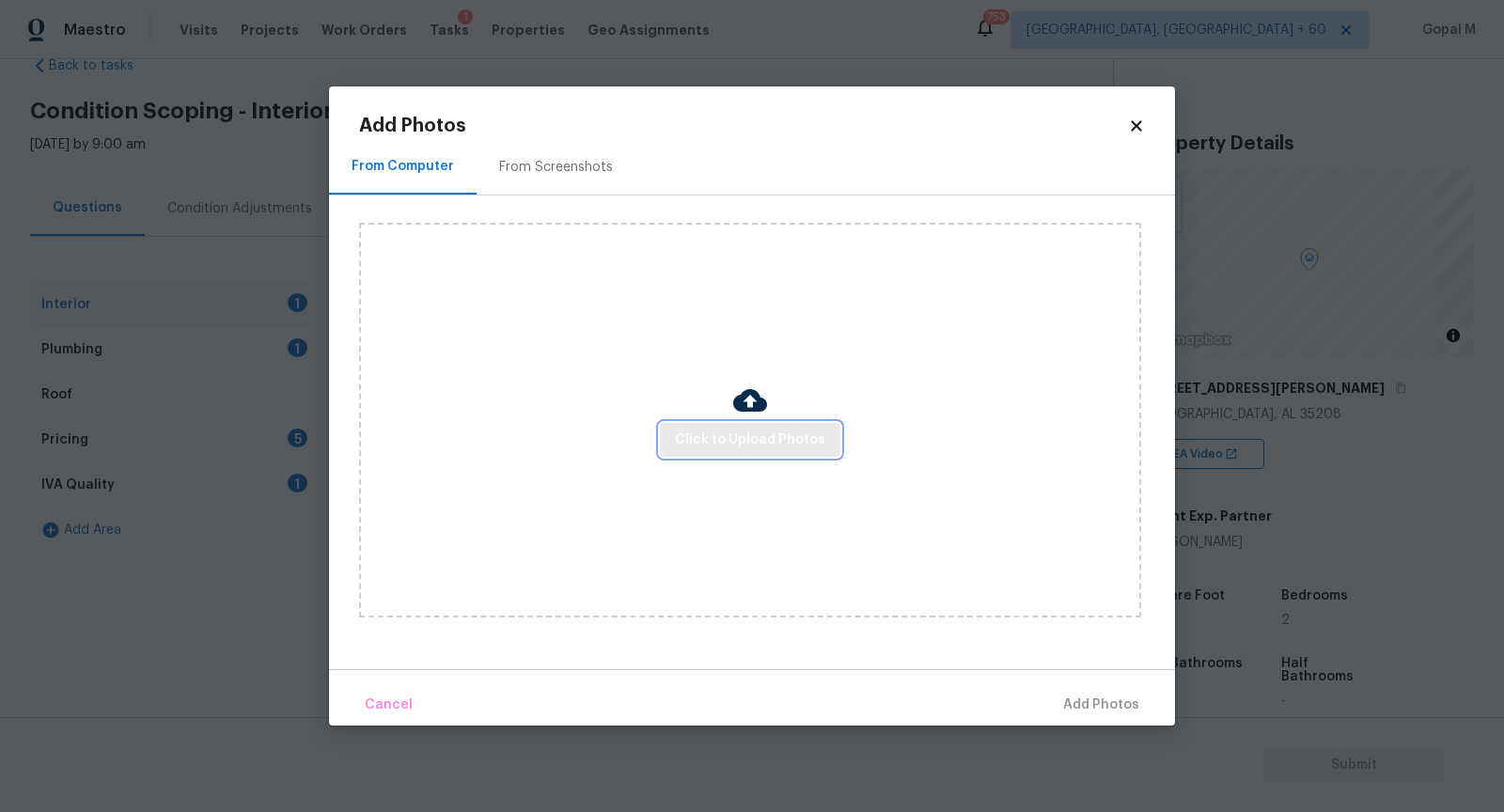
click at [716, 440] on span "Click to Upload Photos" at bounding box center [750, 440] width 151 height 23
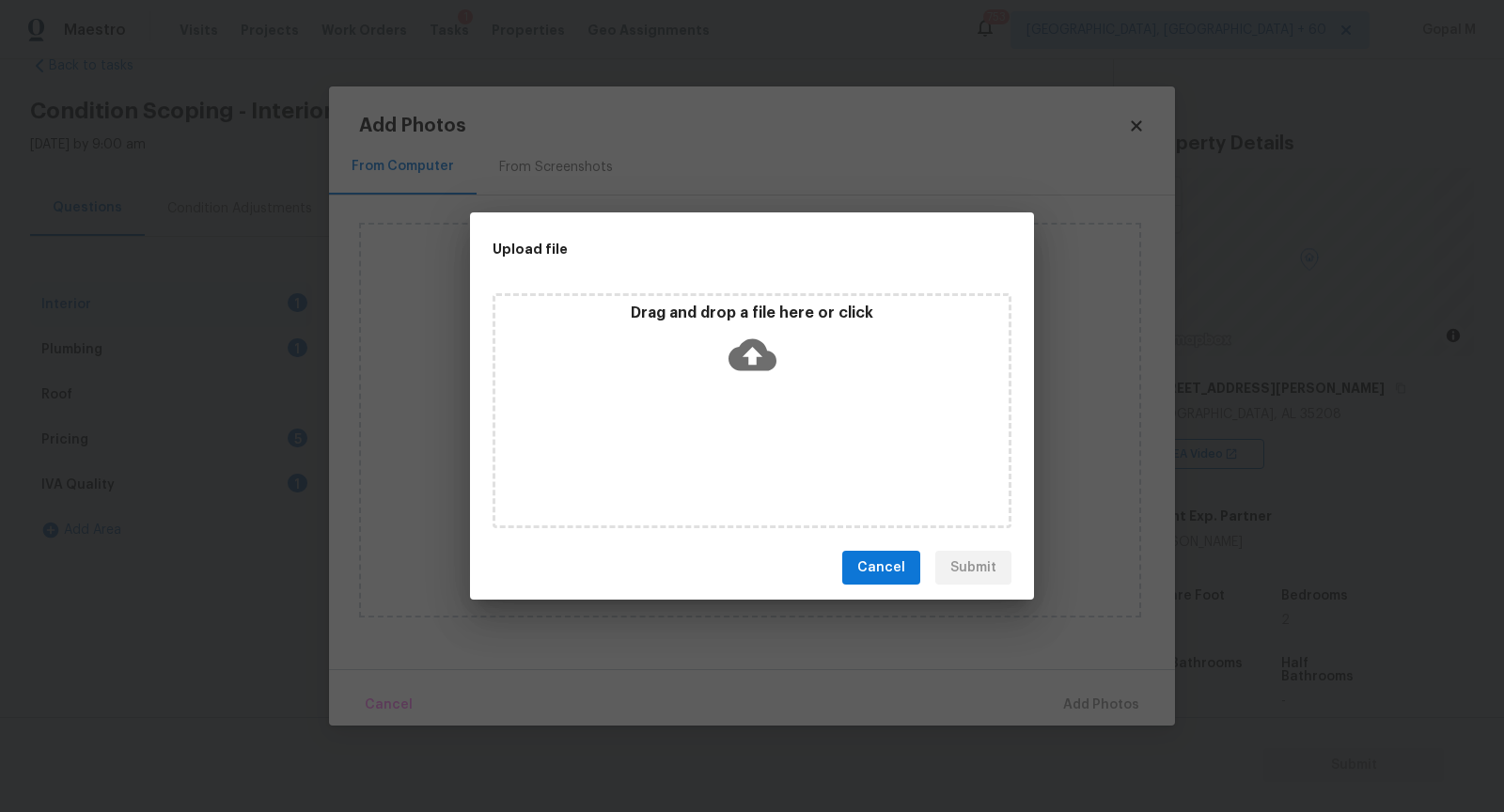
click at [761, 347] on icon at bounding box center [752, 355] width 48 height 32
